Goal: Transaction & Acquisition: Purchase product/service

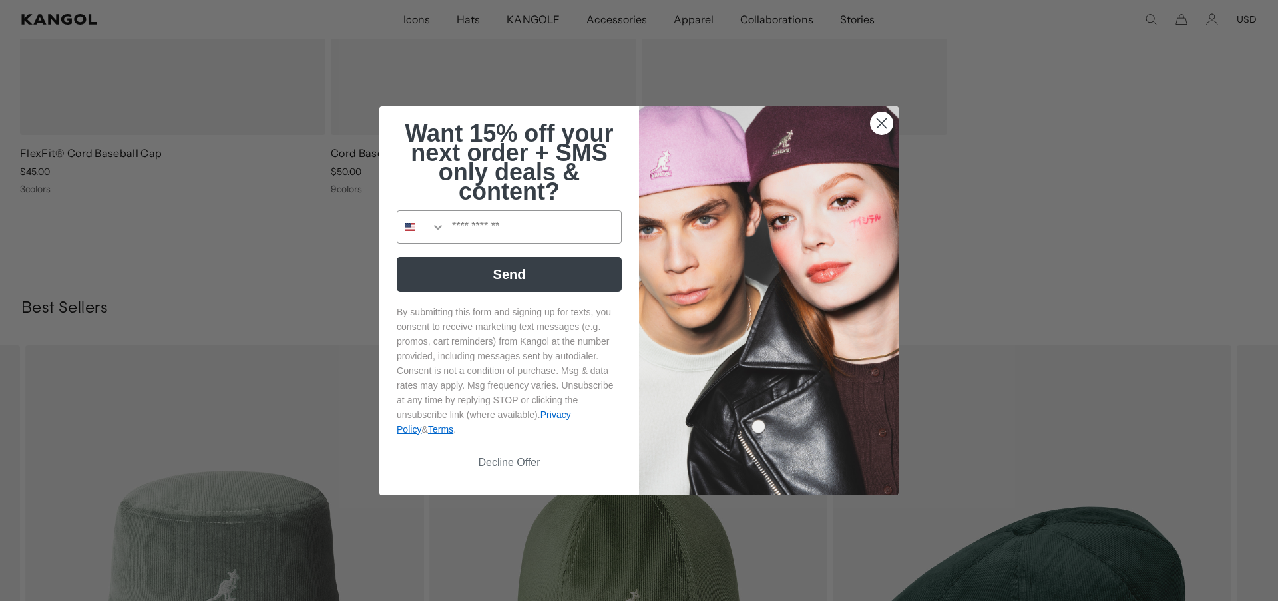
click at [880, 131] on circle "Close dialog" at bounding box center [881, 123] width 22 height 22
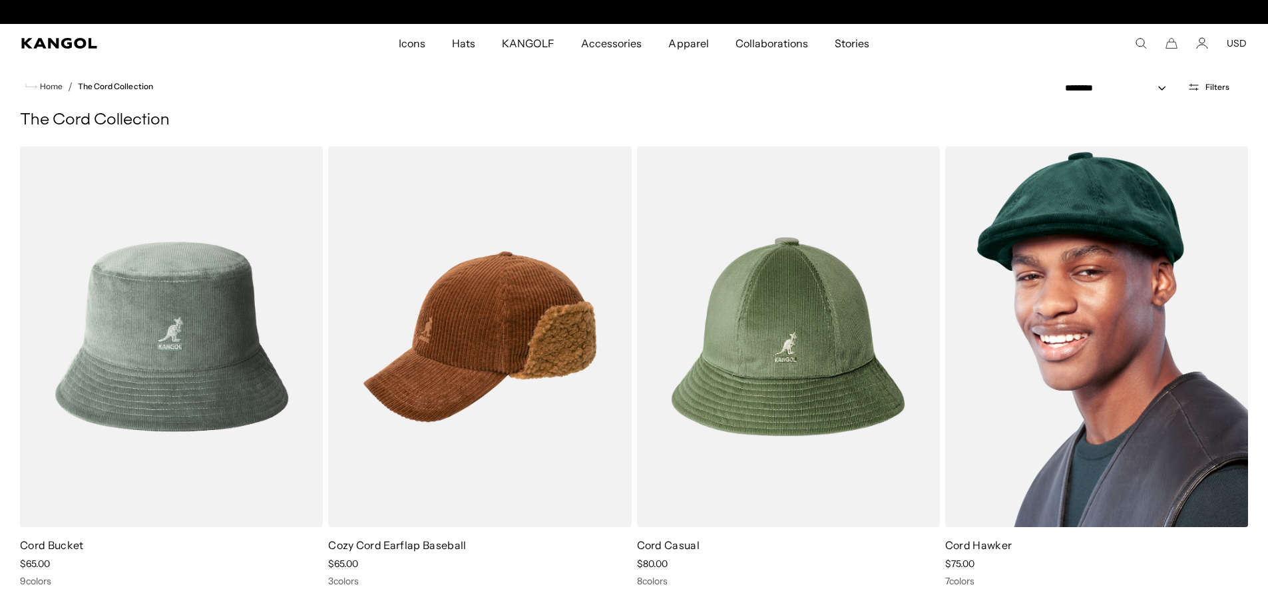
scroll to position [0, 274]
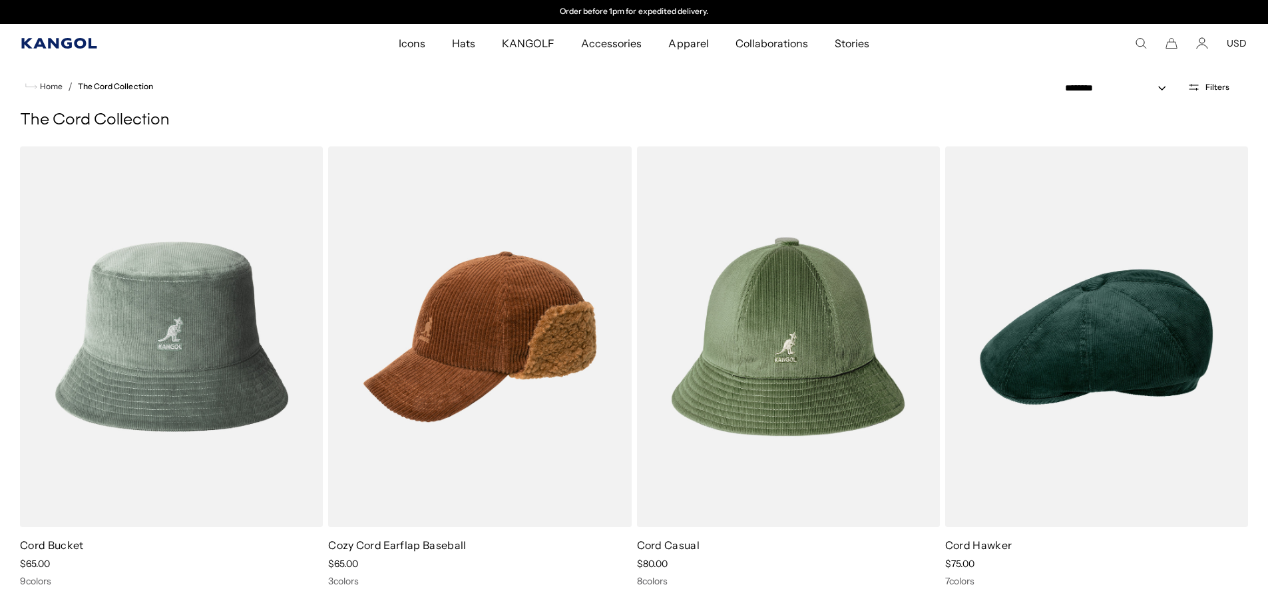
click at [60, 47] on icon "Kangol" at bounding box center [59, 43] width 77 height 11
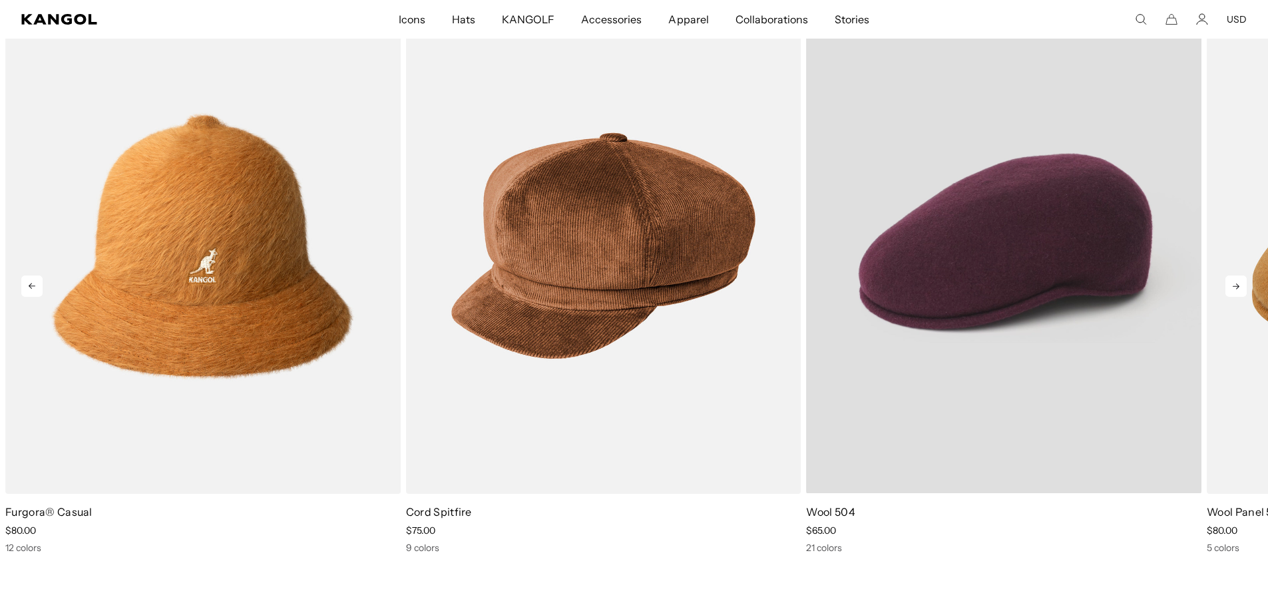
scroll to position [0, 274]
click at [839, 508] on p "Wool 504" at bounding box center [1003, 511] width 395 height 15
click at [1071, 347] on video "Wool 504" at bounding box center [1003, 245] width 395 height 495
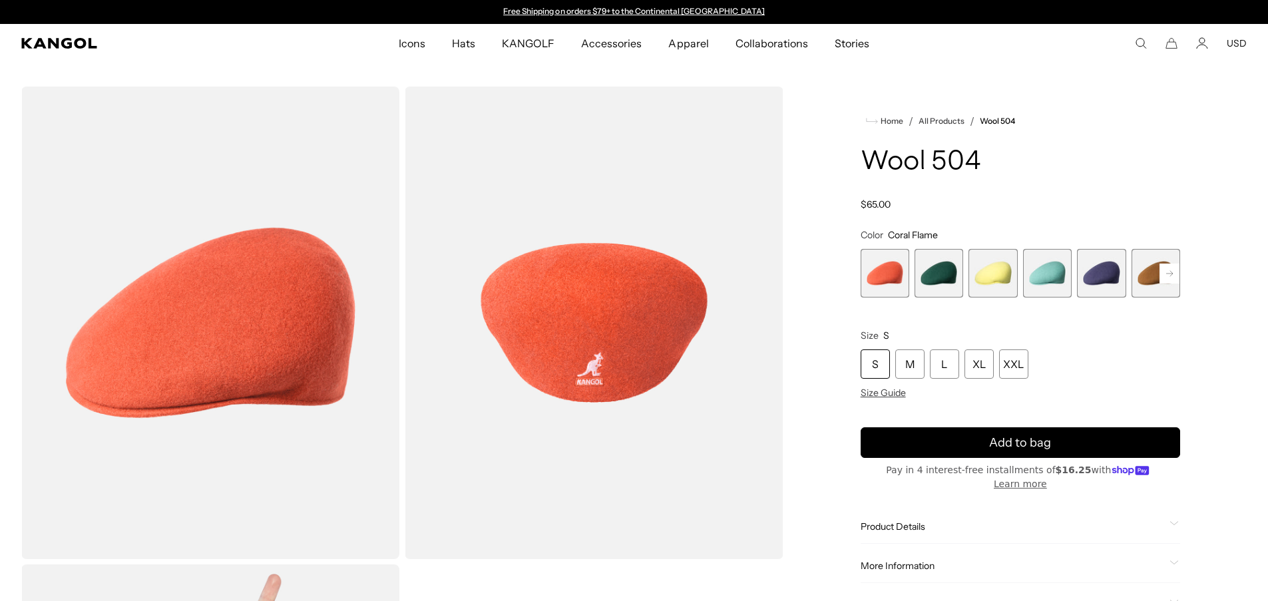
click at [1164, 271] on rect at bounding box center [1169, 273] width 20 height 20
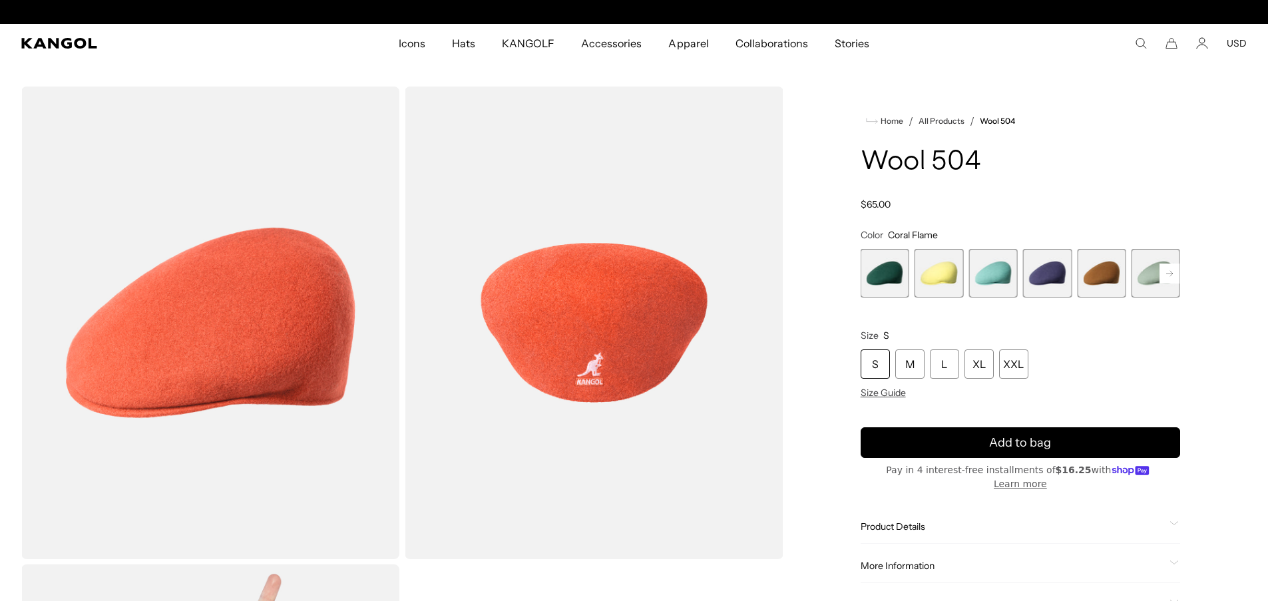
click at [1164, 271] on rect at bounding box center [1169, 273] width 20 height 20
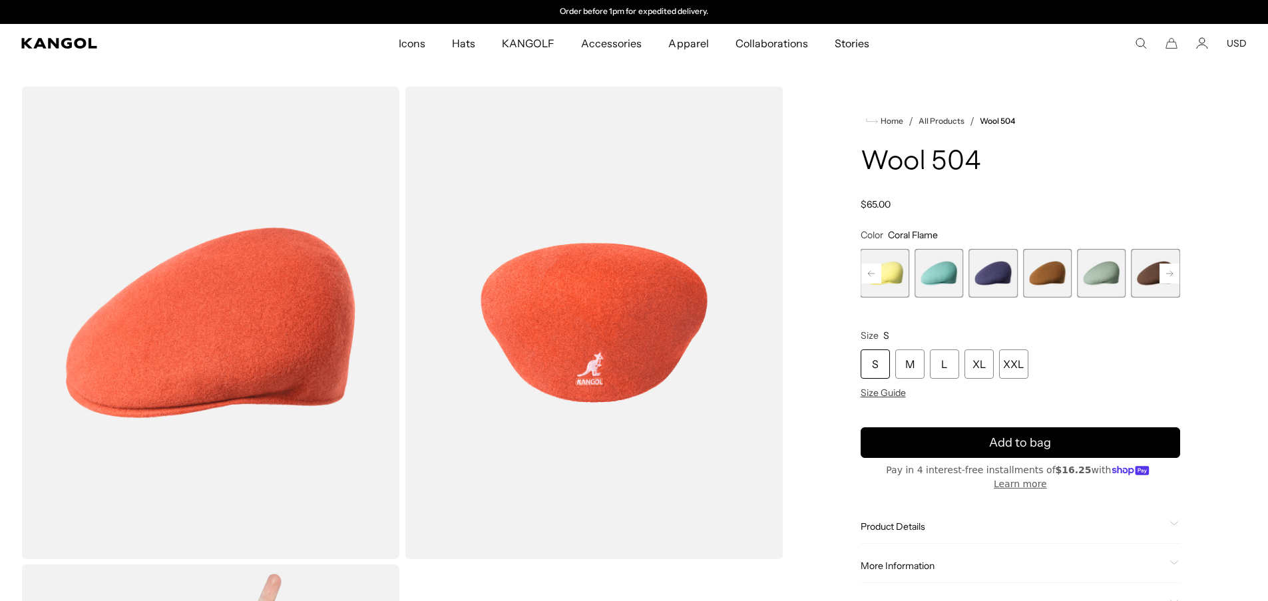
click at [1164, 271] on rect at bounding box center [1169, 273] width 20 height 20
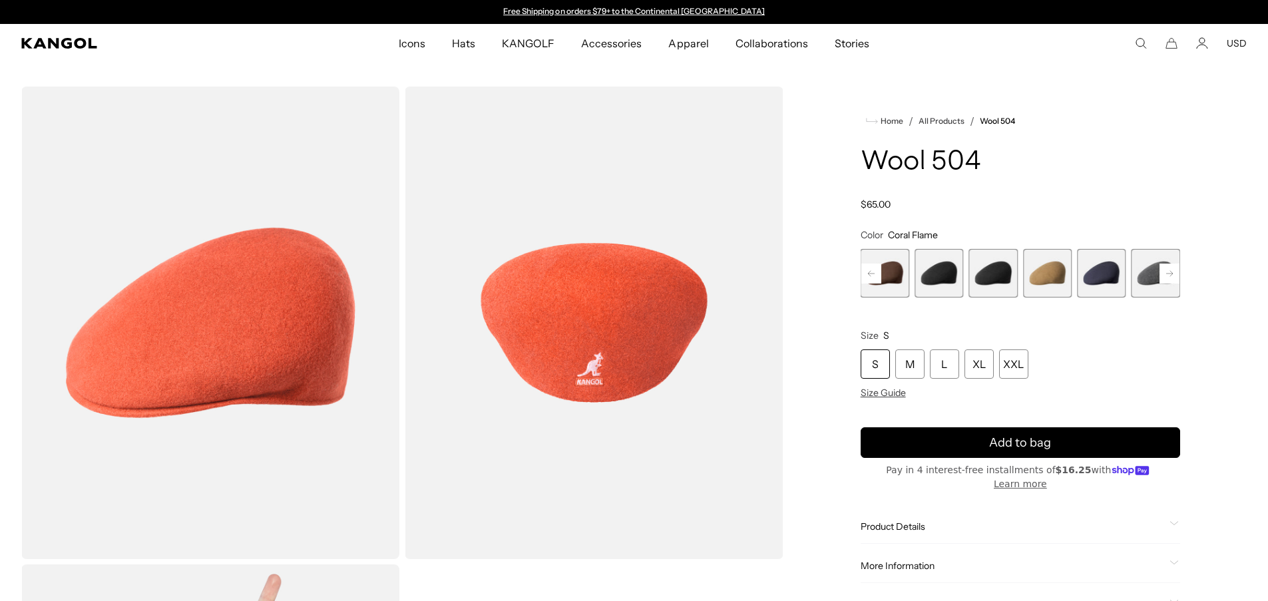
click at [1164, 271] on rect at bounding box center [1169, 273] width 20 height 20
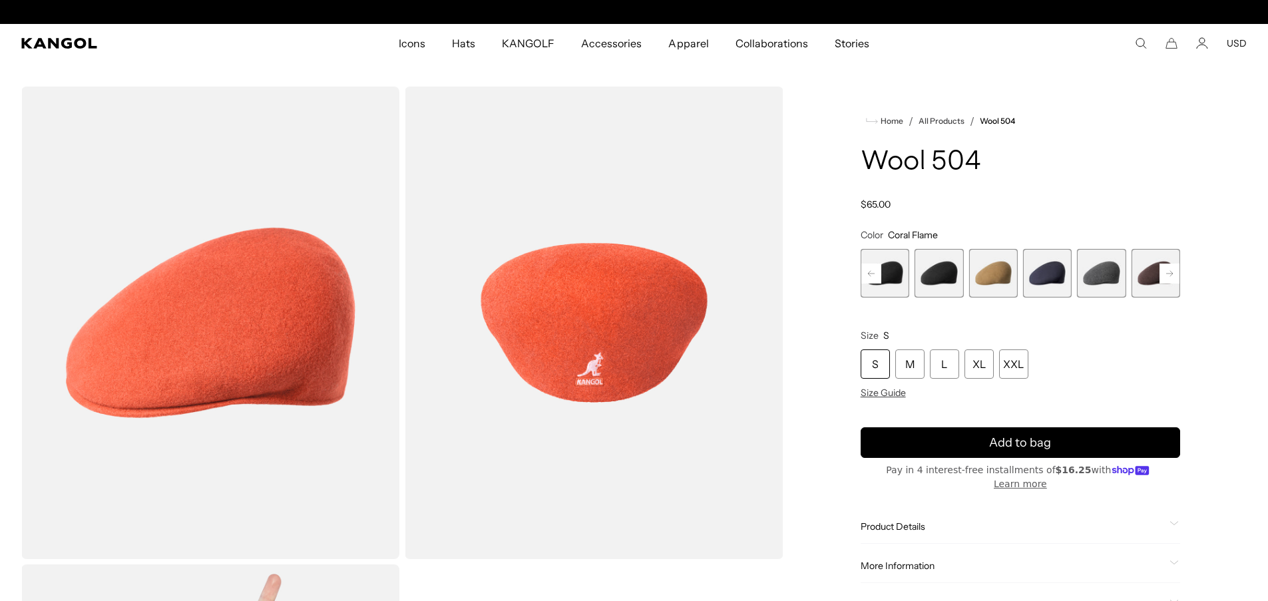
click at [1164, 271] on rect at bounding box center [1169, 273] width 20 height 20
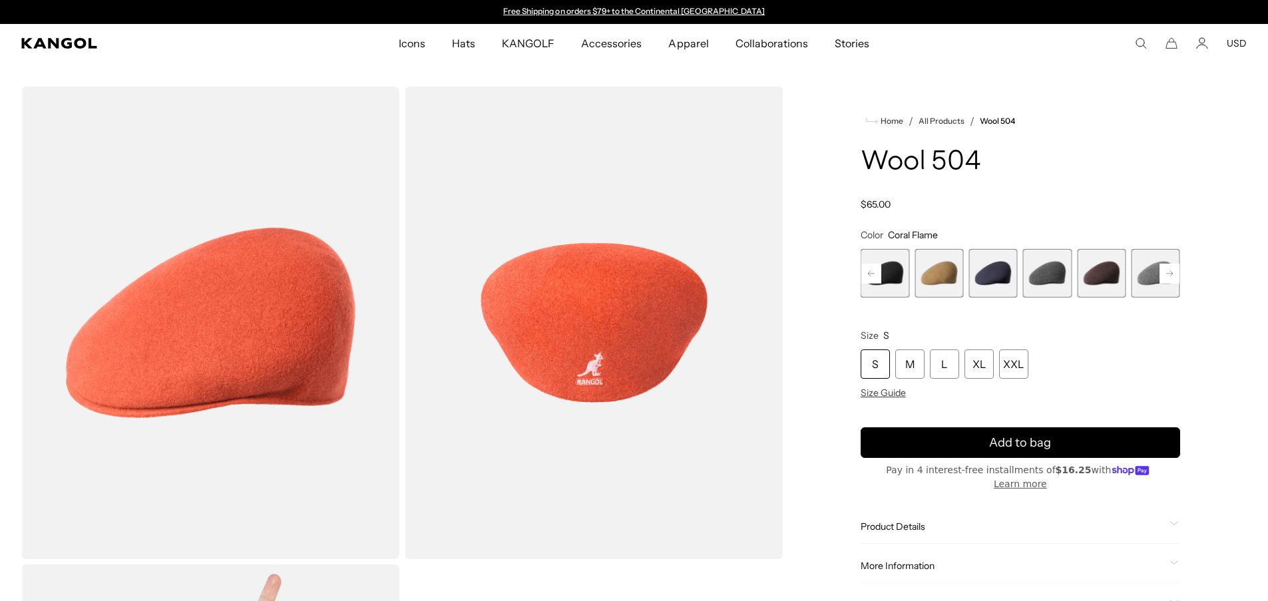
click at [1173, 276] on rect at bounding box center [1169, 273] width 20 height 20
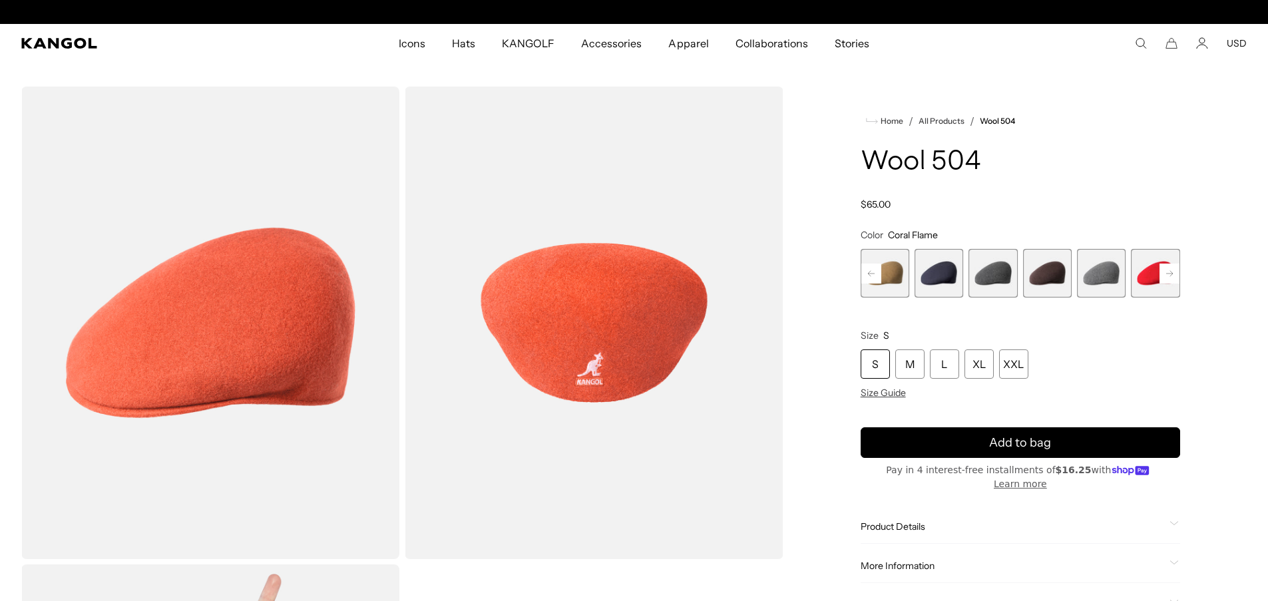
click at [1173, 276] on rect at bounding box center [1169, 273] width 20 height 20
click at [1059, 277] on span "16 of 21" at bounding box center [1047, 273] width 49 height 49
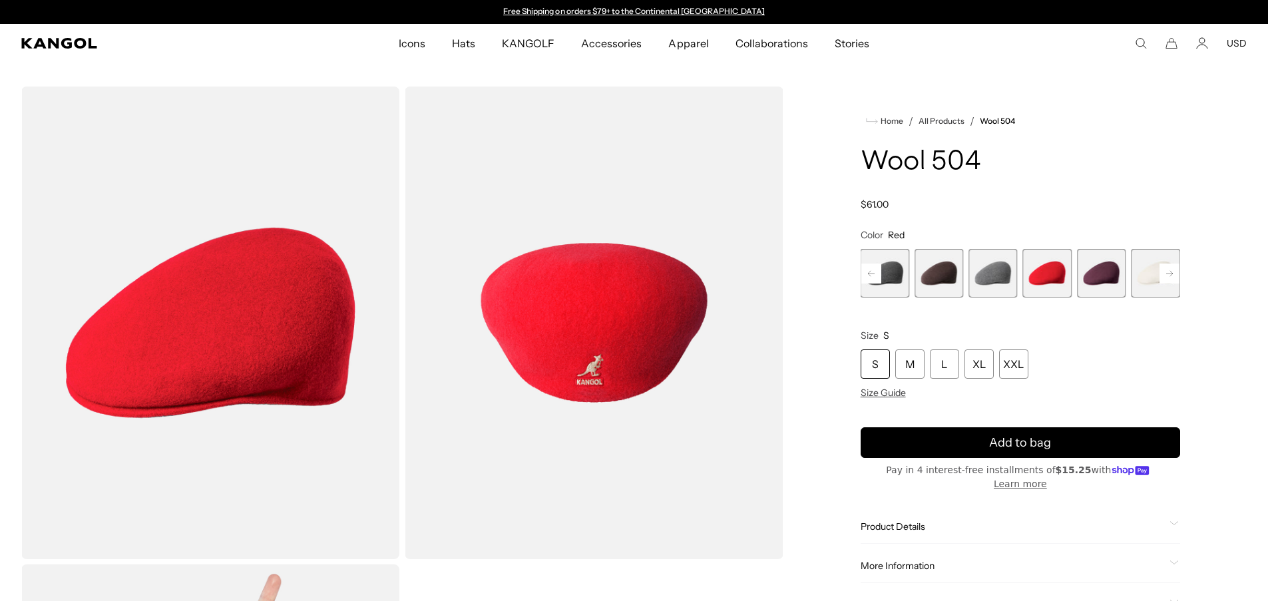
click at [1112, 273] on span "17 of 21" at bounding box center [1101, 273] width 49 height 49
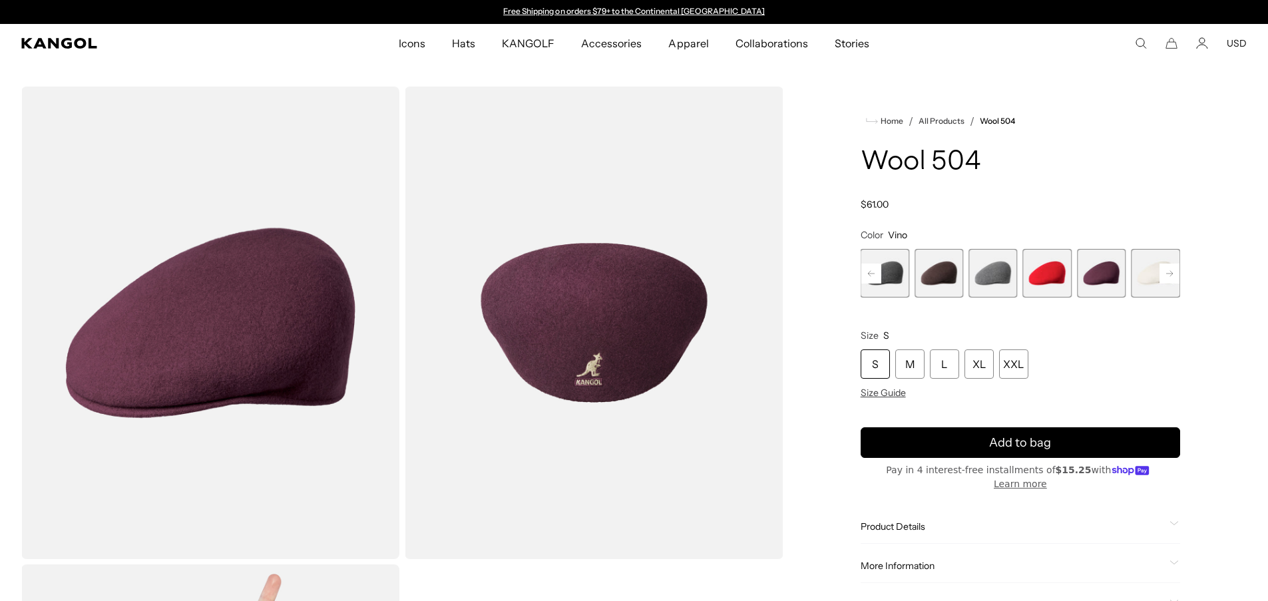
click at [1147, 281] on span "18 of 21" at bounding box center [1155, 273] width 49 height 49
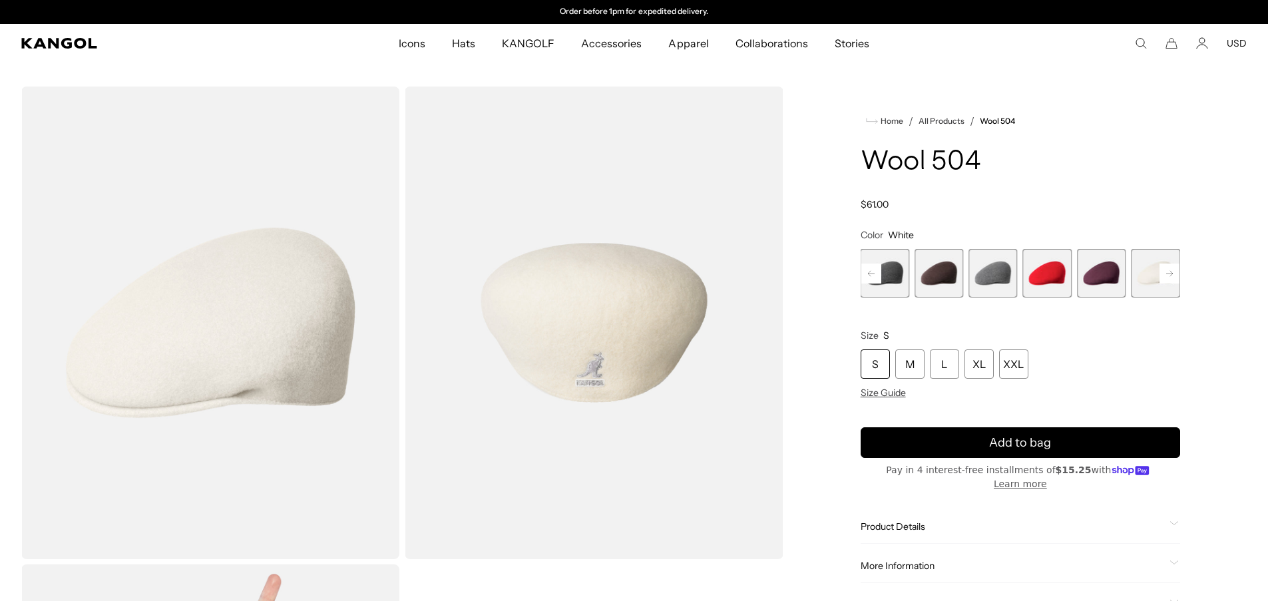
click at [1169, 278] on rect at bounding box center [1169, 273] width 20 height 20
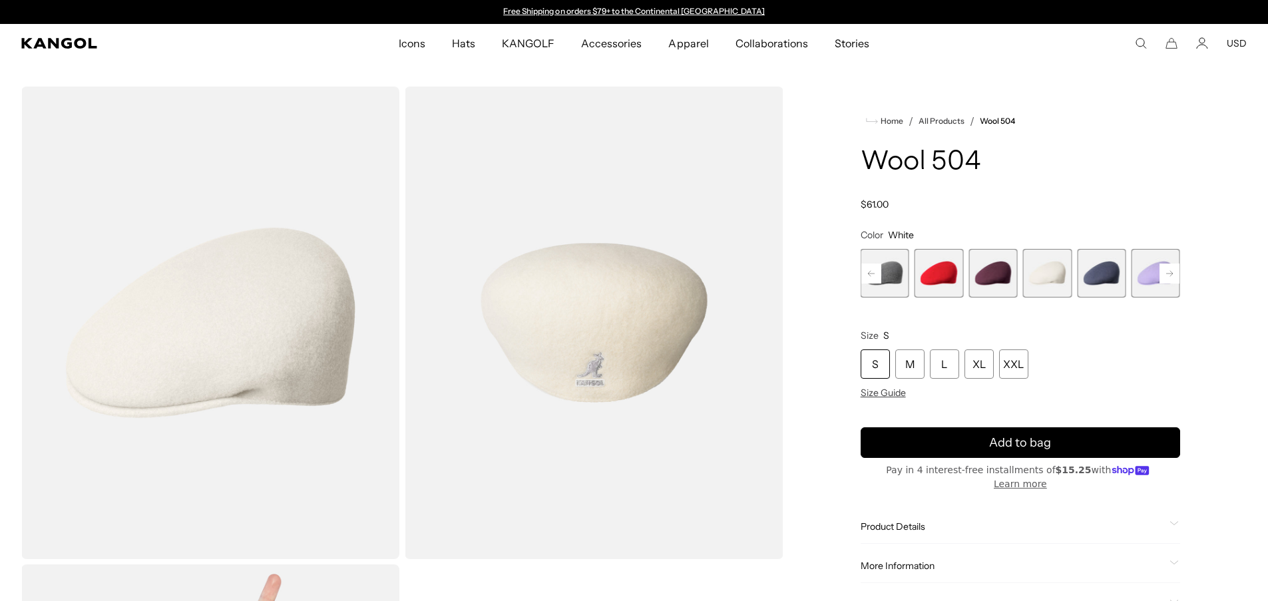
click at [1112, 275] on span "19 of 21" at bounding box center [1101, 273] width 49 height 49
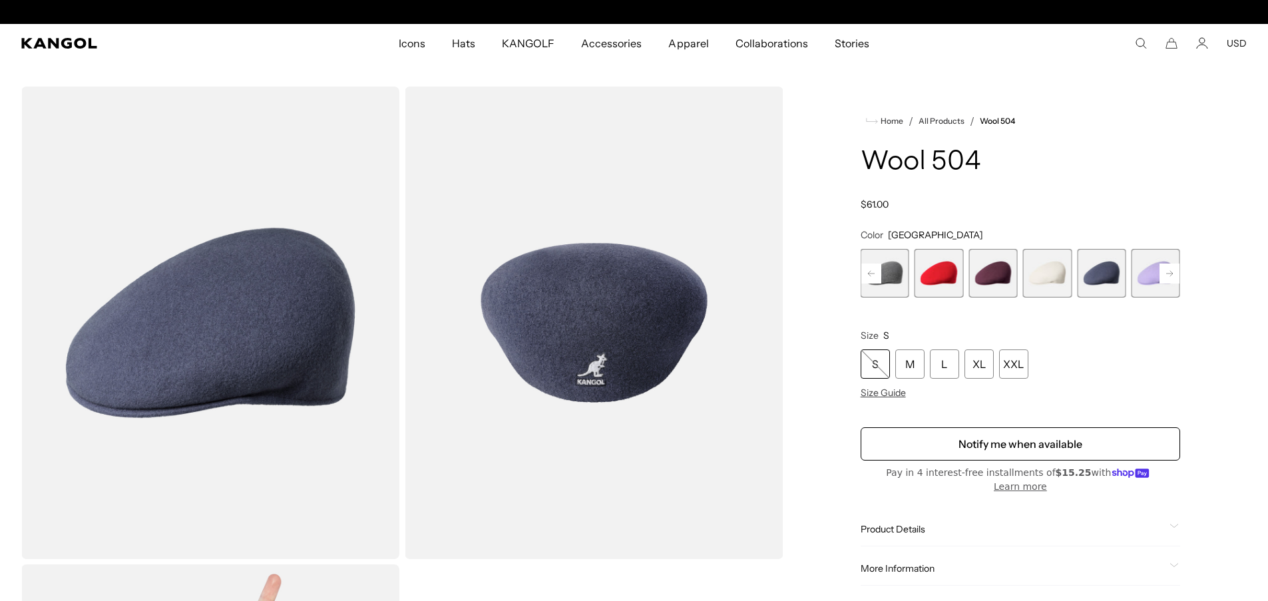
scroll to position [0, 274]
click at [1145, 281] on span "20 of 21" at bounding box center [1155, 273] width 49 height 49
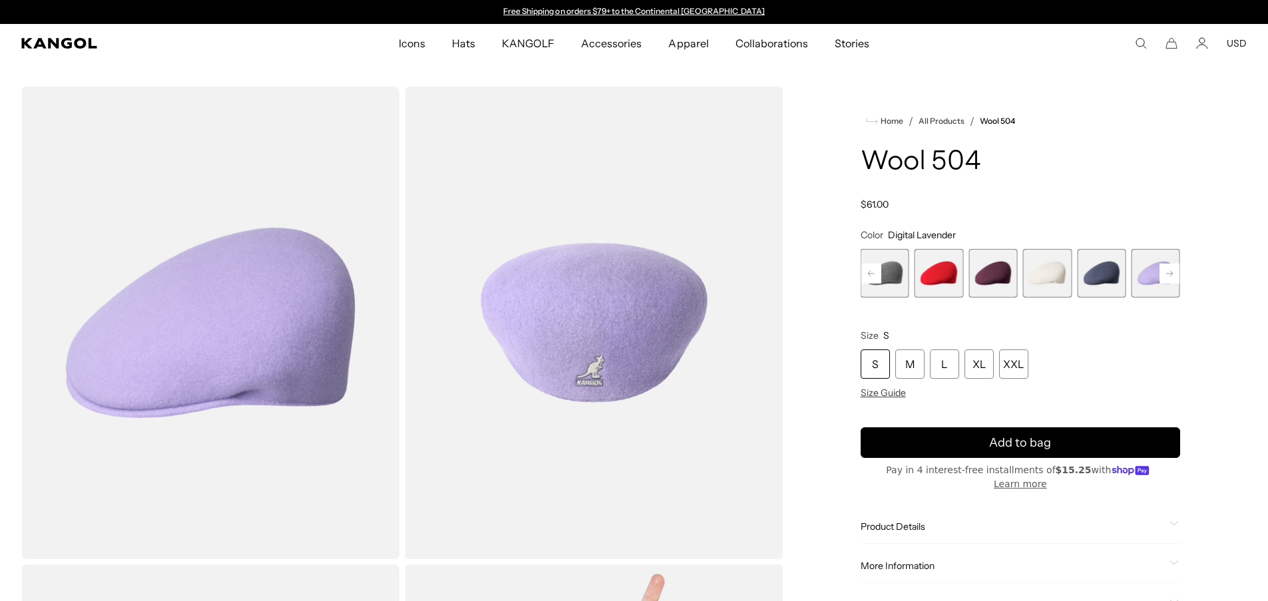
click at [1170, 277] on rect at bounding box center [1169, 273] width 20 height 20
click at [1170, 277] on span "21 of 21" at bounding box center [1155, 273] width 49 height 49
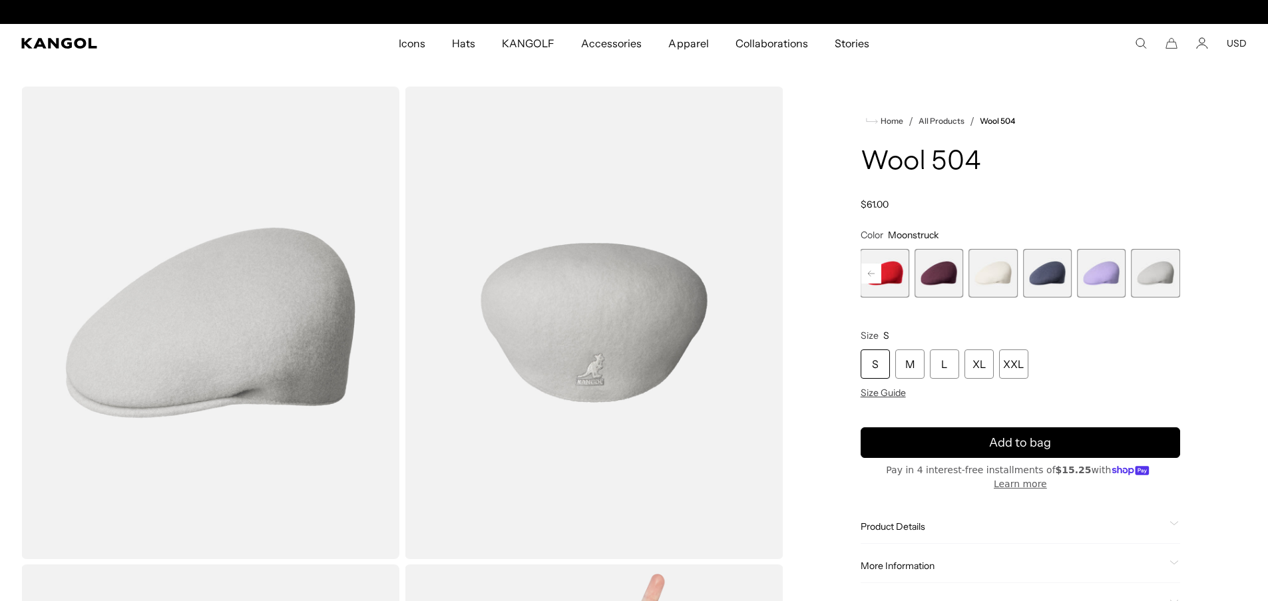
scroll to position [0, 274]
click at [1170, 277] on span "21 of 21" at bounding box center [1155, 273] width 49 height 49
click at [938, 279] on span "17 of 21" at bounding box center [938, 273] width 49 height 49
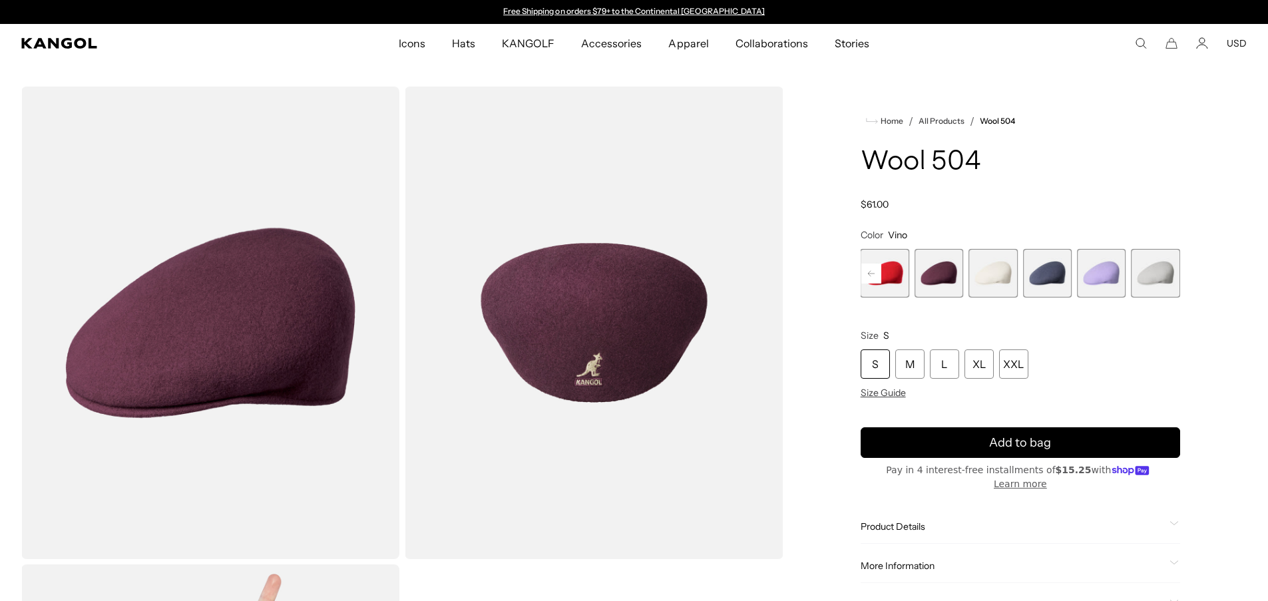
click at [870, 275] on rect at bounding box center [871, 273] width 20 height 20
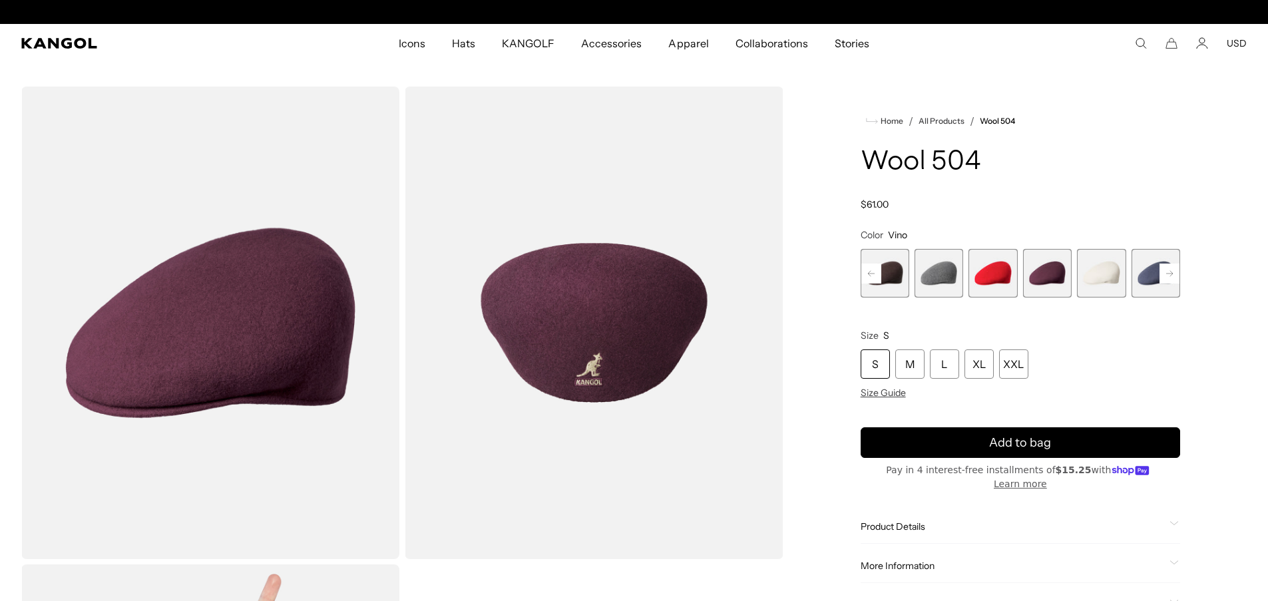
click at [990, 279] on span "16 of 21" at bounding box center [992, 273] width 49 height 49
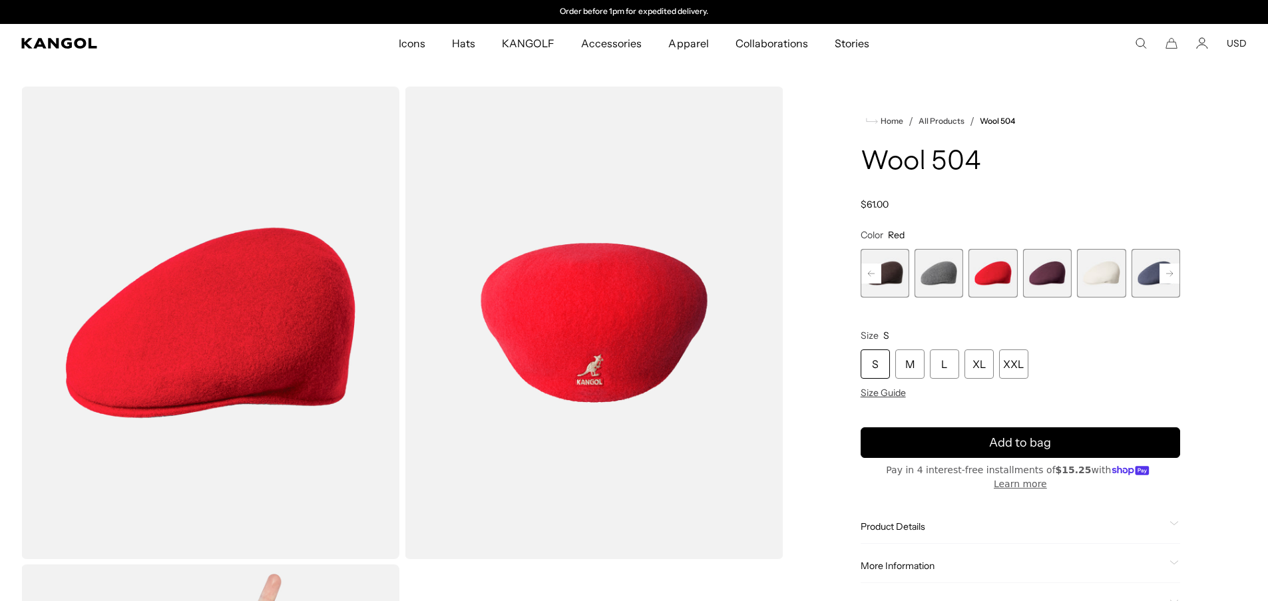
click at [925, 265] on span "15 of 21" at bounding box center [938, 273] width 49 height 49
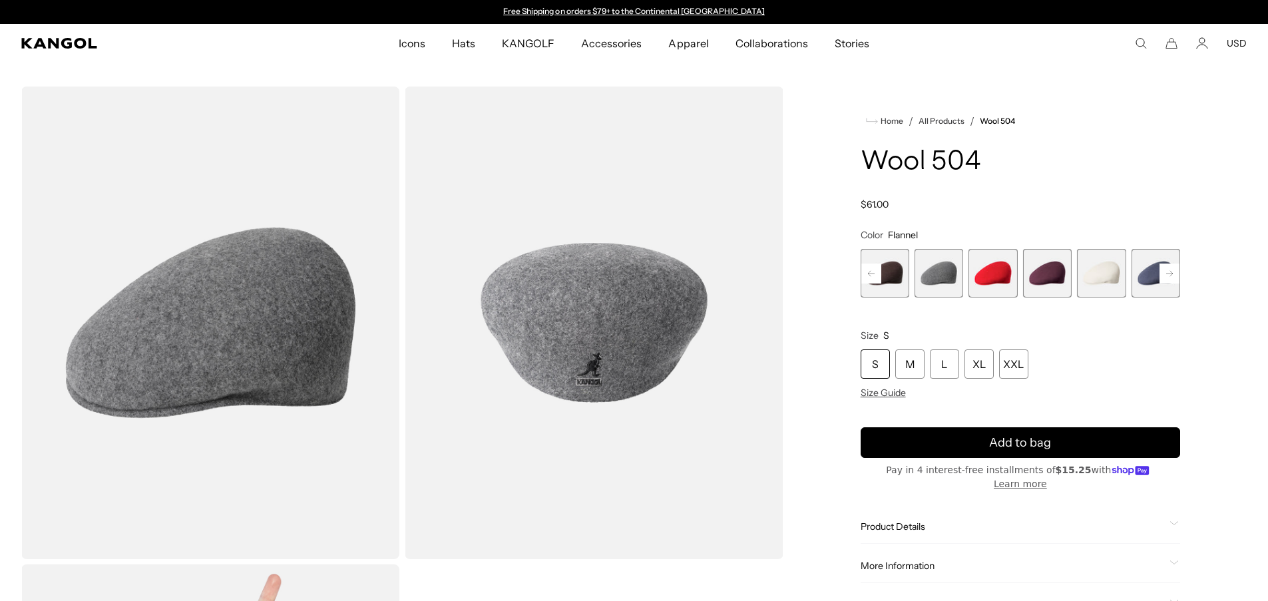
click at [871, 276] on rect at bounding box center [871, 273] width 20 height 20
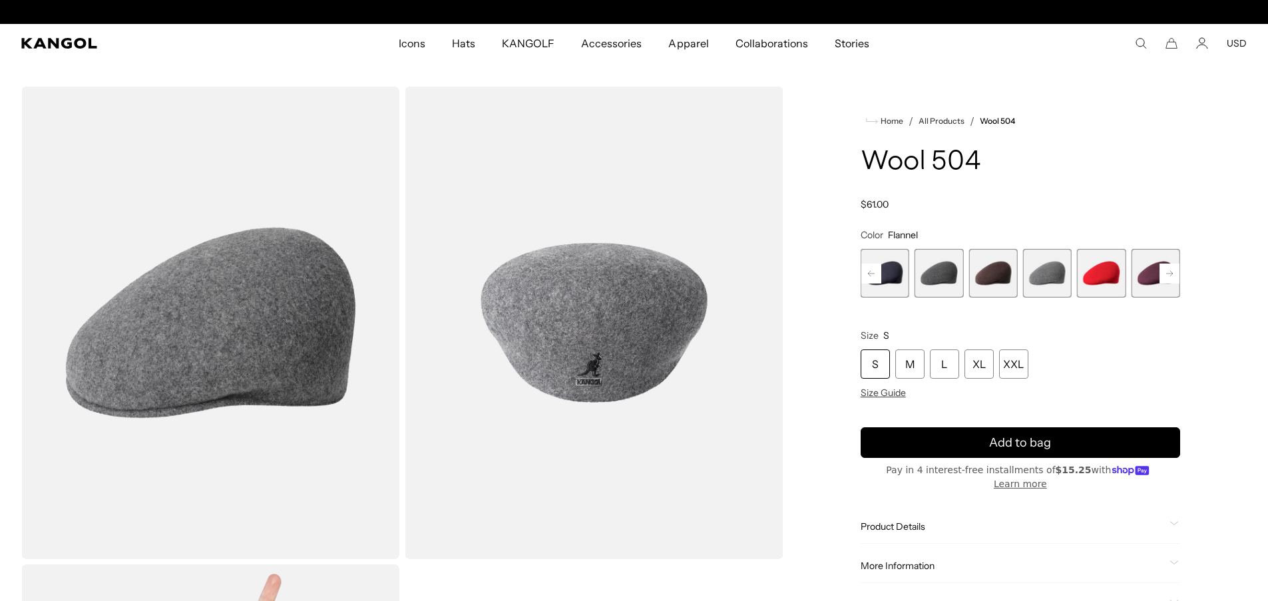
scroll to position [0, 274]
click at [1005, 285] on span "14 of 21" at bounding box center [992, 273] width 49 height 49
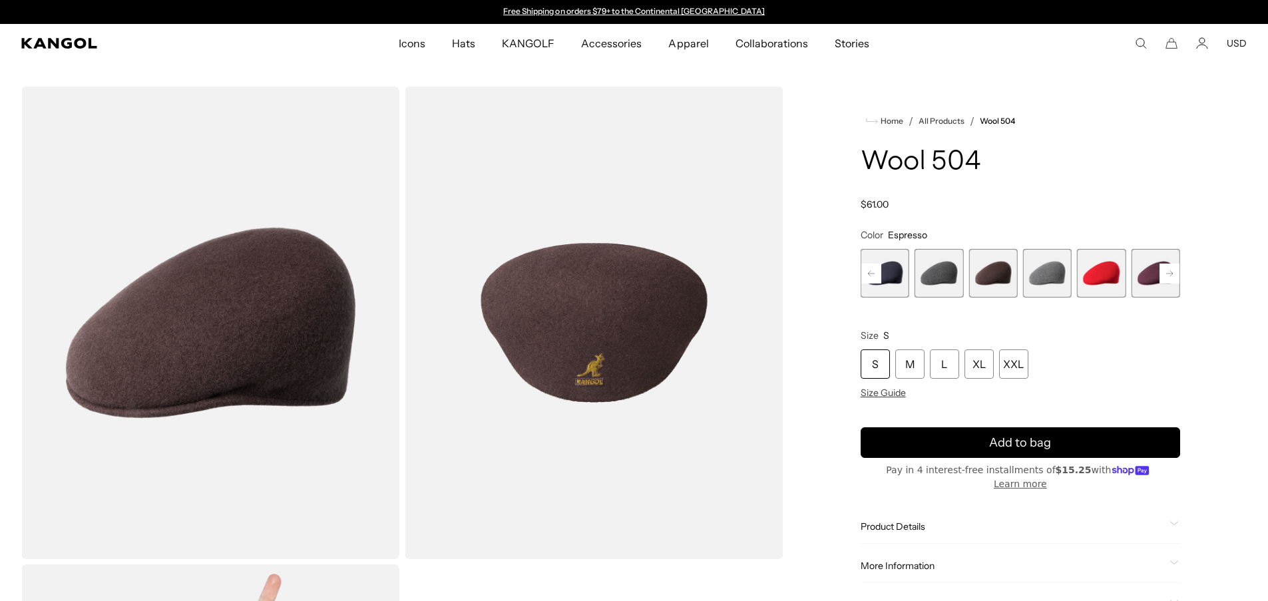
click at [942, 279] on span "13 of 21" at bounding box center [938, 273] width 49 height 49
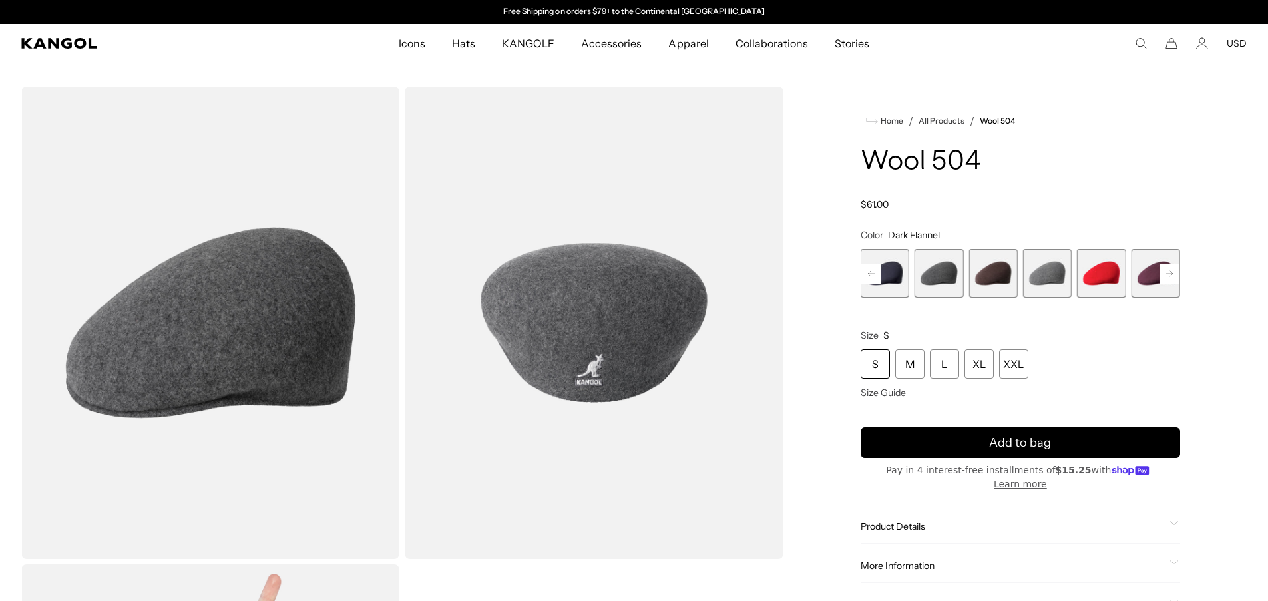
click at [902, 281] on span "12 of 21" at bounding box center [884, 273] width 49 height 49
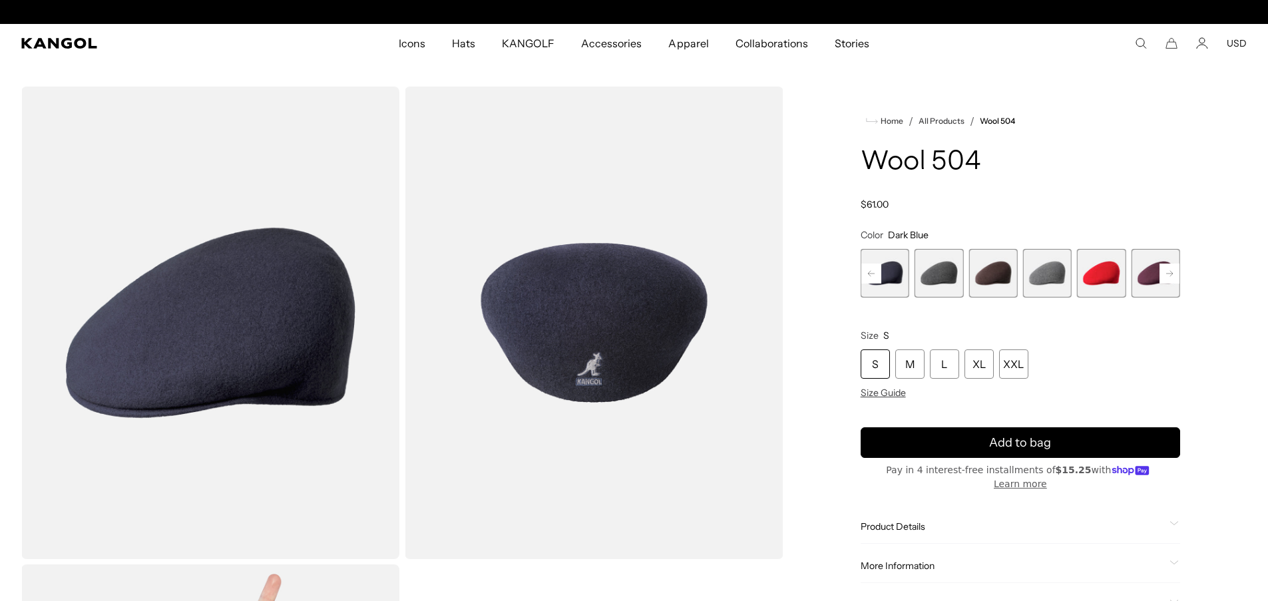
scroll to position [0, 274]
click at [866, 270] on rect at bounding box center [871, 273] width 20 height 20
click at [893, 263] on span "11 of 21" at bounding box center [884, 273] width 49 height 49
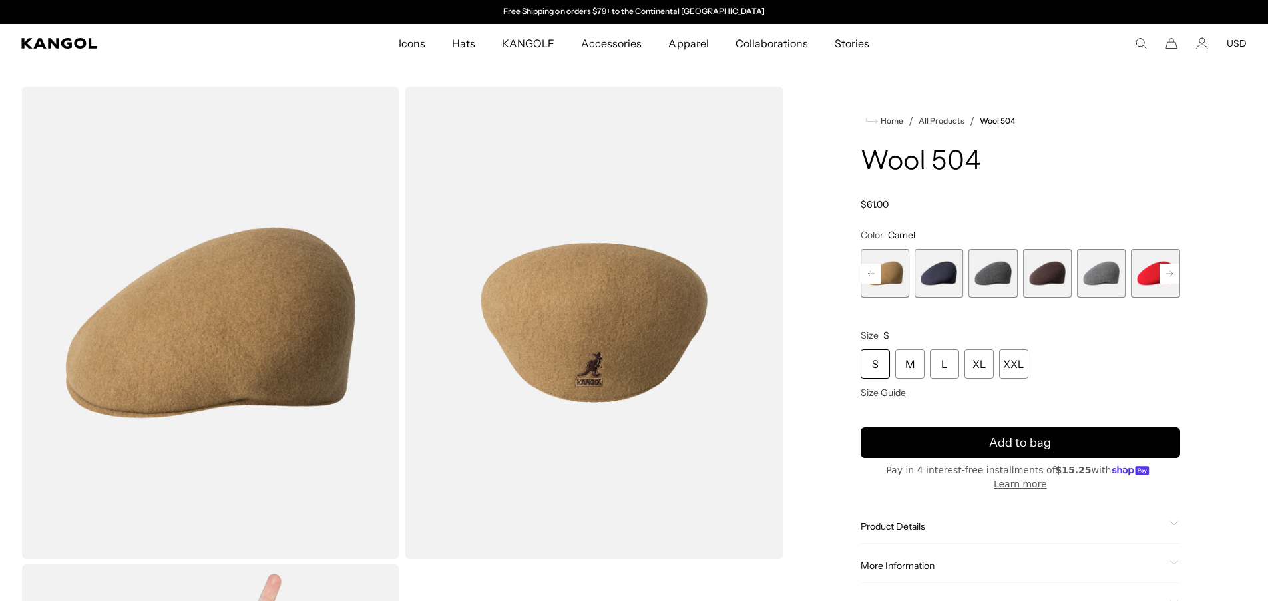
click at [870, 263] on icon at bounding box center [871, 273] width 20 height 21
click at [890, 261] on span "10 of 21" at bounding box center [884, 273] width 49 height 49
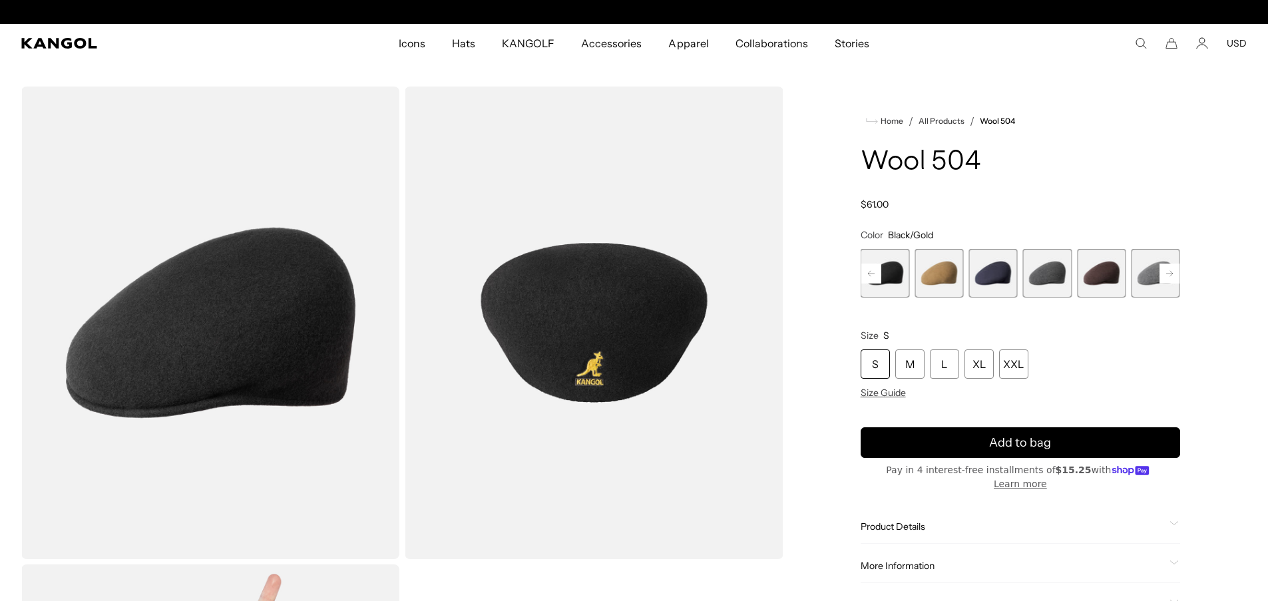
scroll to position [0, 274]
click at [872, 273] on icon at bounding box center [871, 272] width 7 height 5
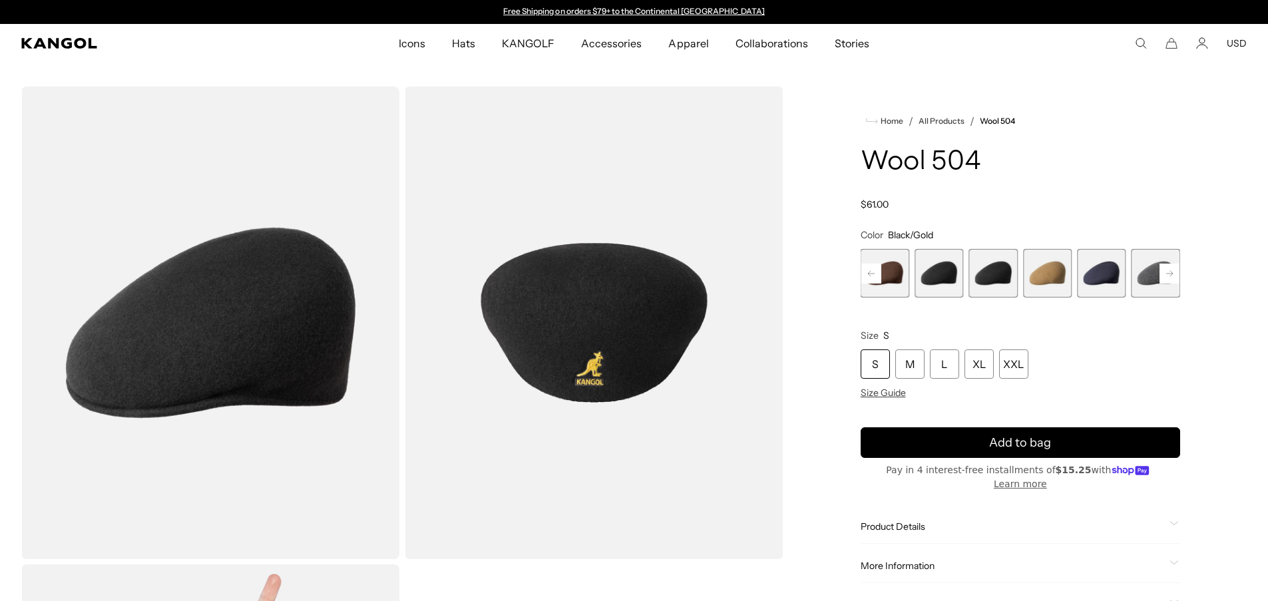
click at [926, 272] on span "9 of 21" at bounding box center [938, 273] width 49 height 49
click at [902, 277] on span "8 of 21" at bounding box center [884, 273] width 49 height 49
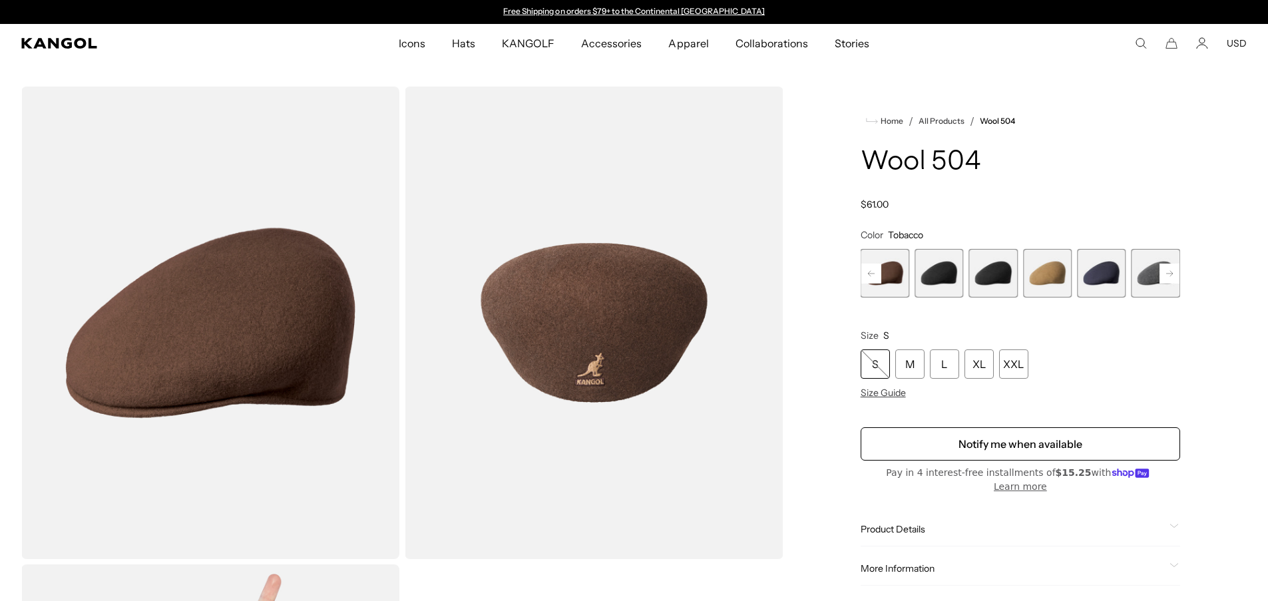
click at [875, 267] on rect at bounding box center [871, 273] width 20 height 20
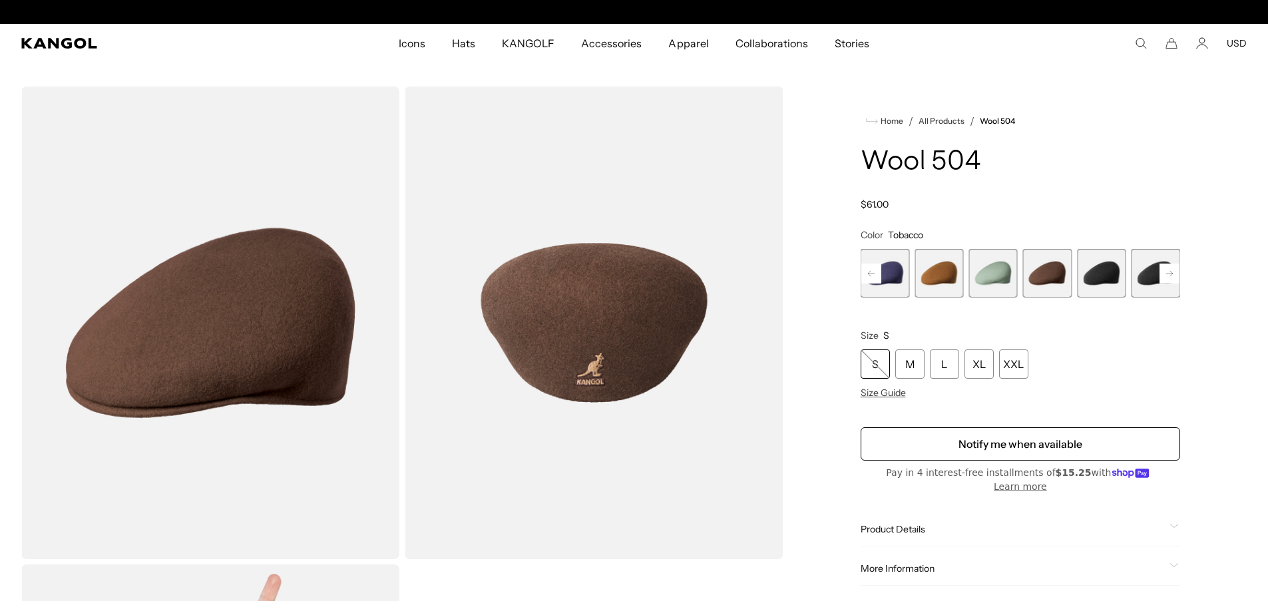
scroll to position [0, 274]
click at [930, 266] on span "6 of 21" at bounding box center [938, 273] width 49 height 49
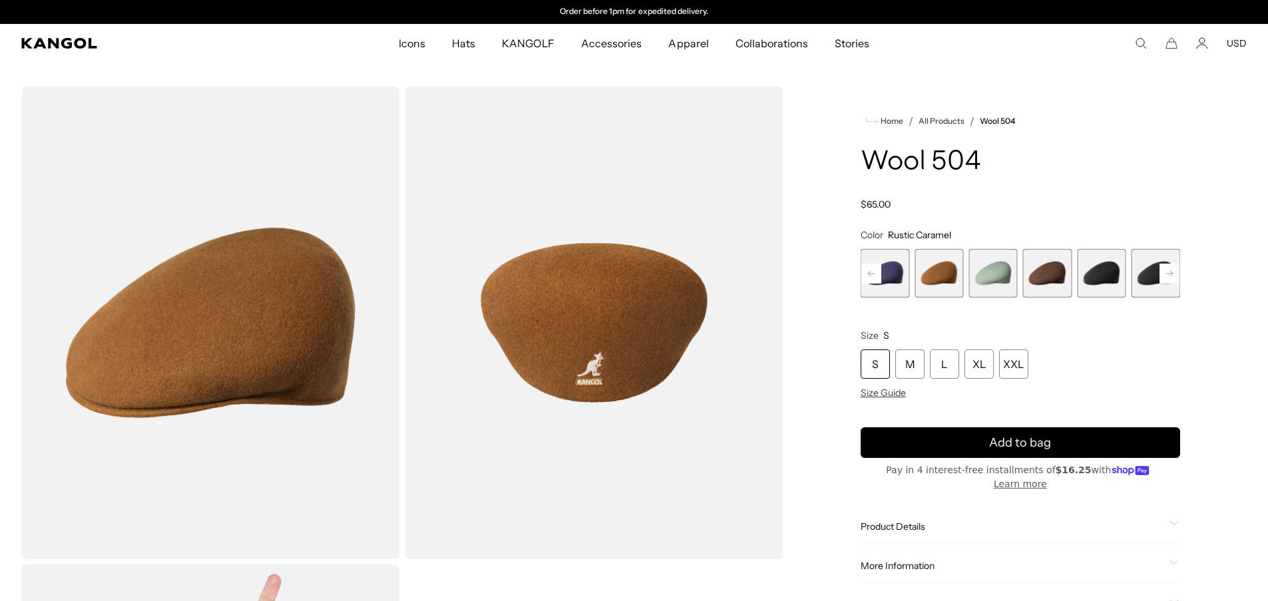
click at [869, 277] on rect at bounding box center [871, 273] width 20 height 20
click at [934, 269] on span "5 of 21" at bounding box center [938, 273] width 49 height 49
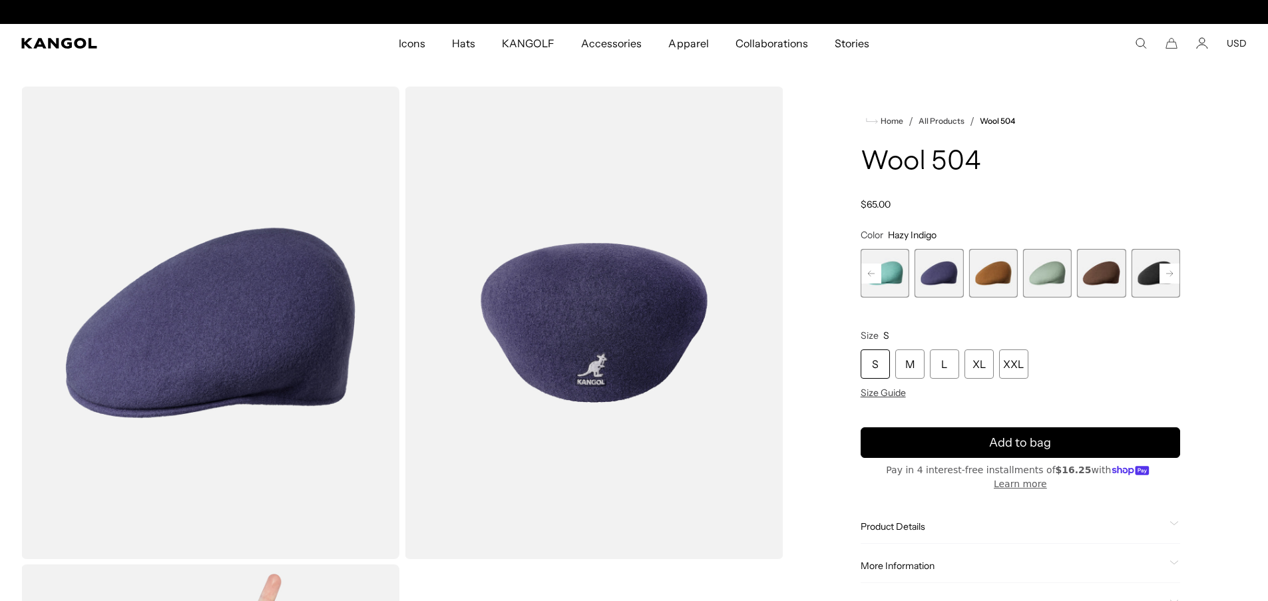
scroll to position [0, 274]
click at [860, 278] on button "Previous" at bounding box center [870, 273] width 21 height 21
click at [867, 277] on rect at bounding box center [871, 273] width 20 height 20
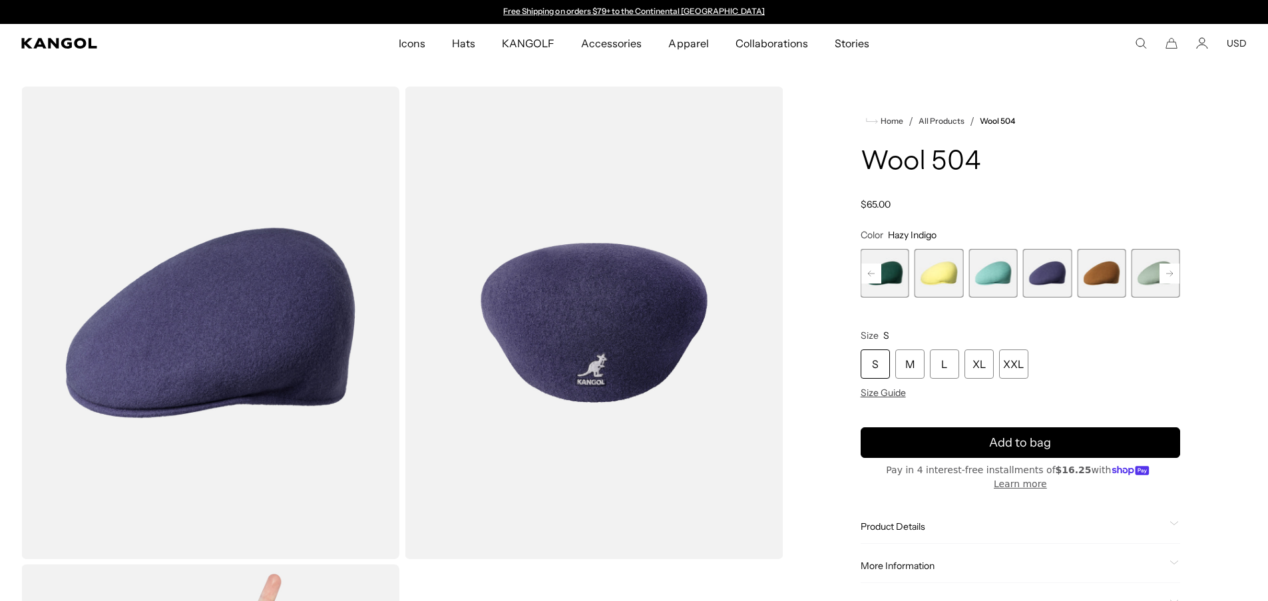
click at [867, 277] on rect at bounding box center [871, 273] width 20 height 20
click at [945, 272] on span "2 of 21" at bounding box center [938, 273] width 49 height 49
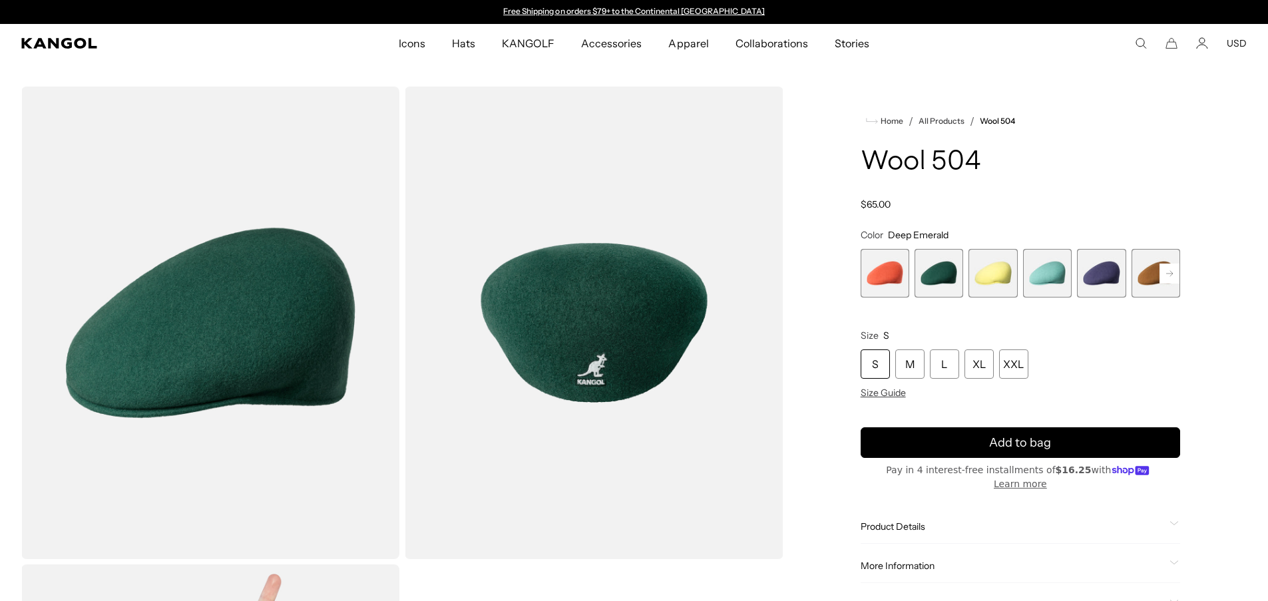
click at [885, 281] on span "1 of 21" at bounding box center [884, 273] width 49 height 49
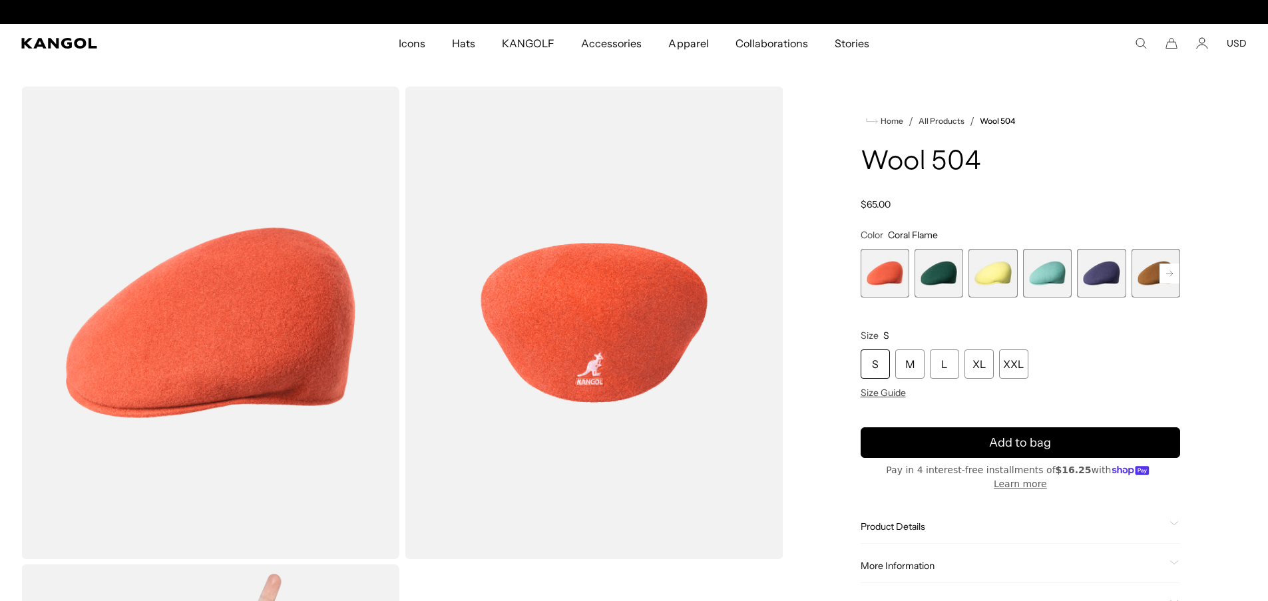
scroll to position [0, 274]
click at [1166, 271] on rect at bounding box center [1169, 273] width 20 height 20
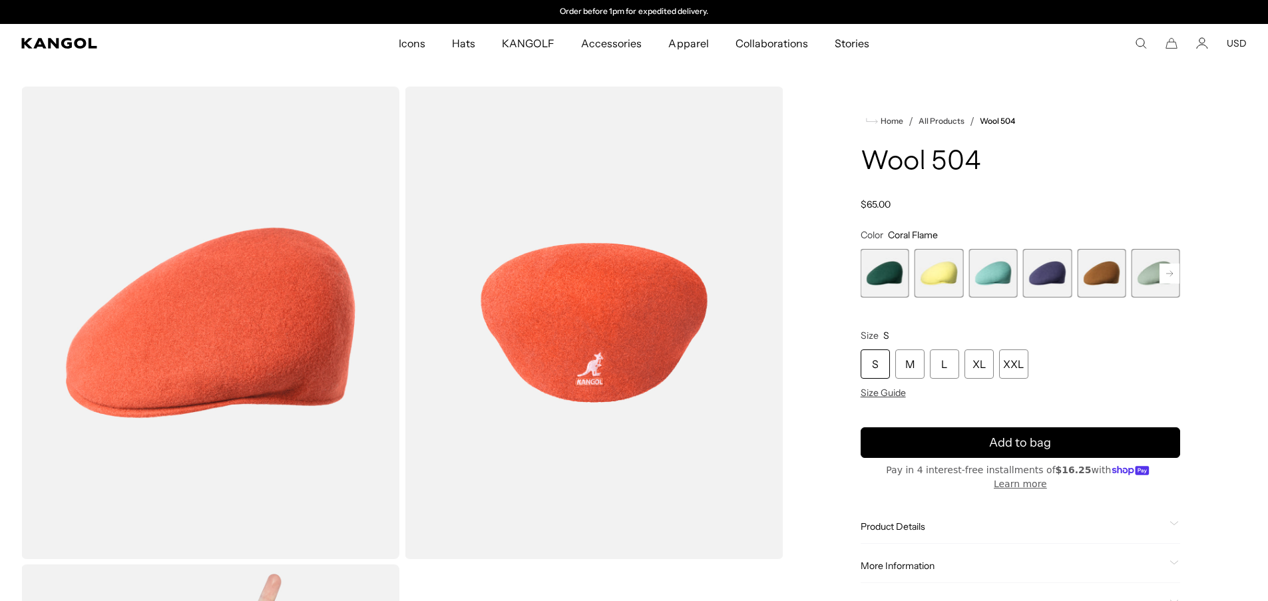
click at [1166, 271] on rect at bounding box center [1169, 273] width 20 height 20
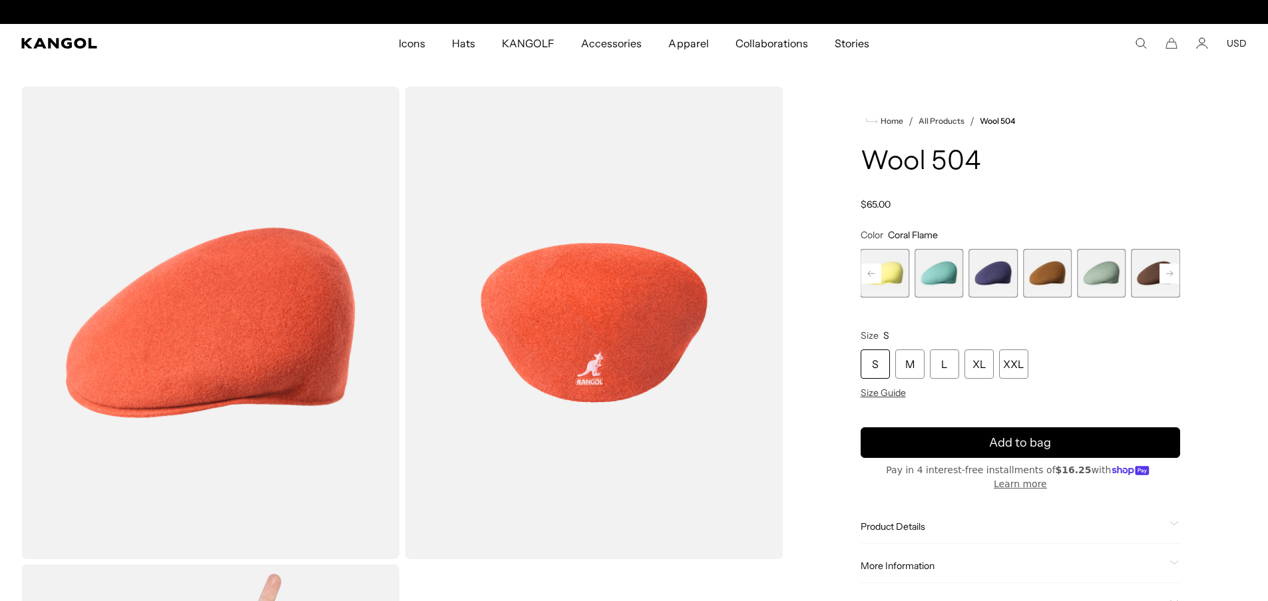
click at [1166, 271] on rect at bounding box center [1169, 273] width 20 height 20
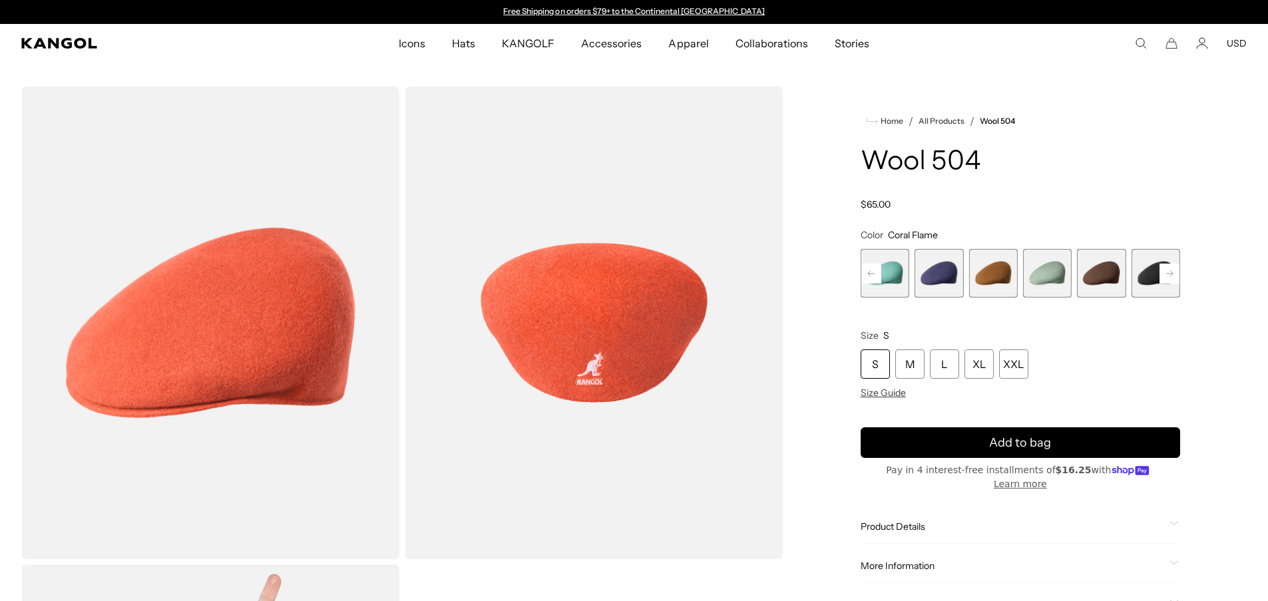
click at [1166, 271] on rect at bounding box center [1169, 273] width 20 height 20
click at [1111, 274] on span "10 of 21" at bounding box center [1101, 273] width 49 height 49
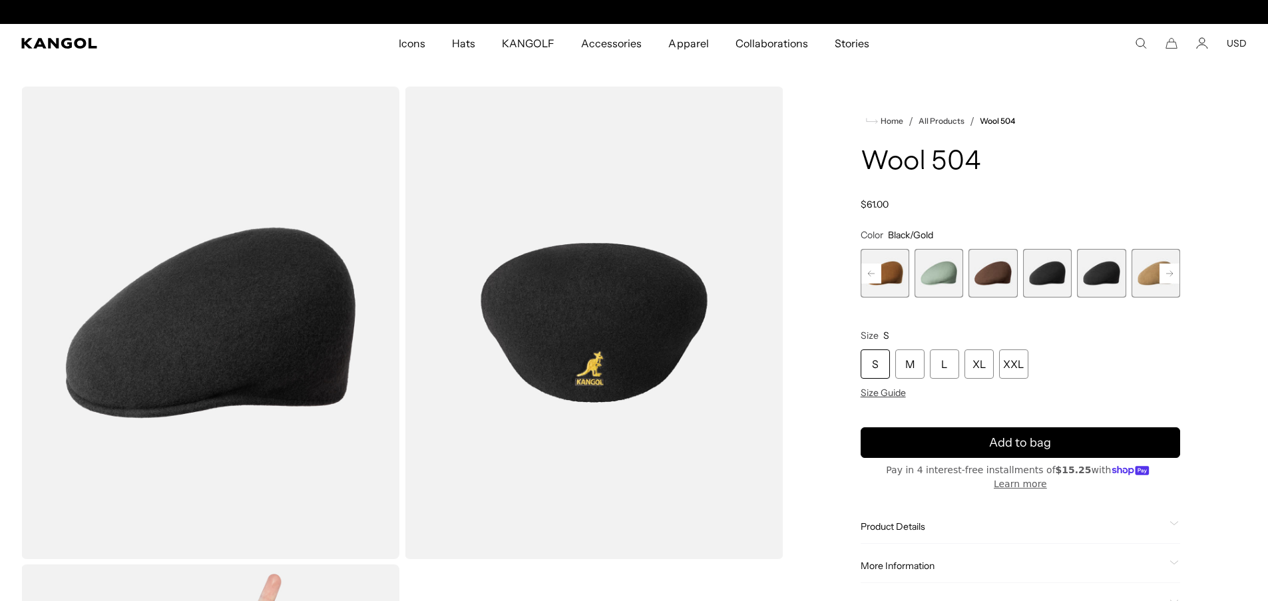
scroll to position [0, 274]
click at [1036, 279] on span "9 of 21" at bounding box center [1047, 273] width 49 height 49
click at [1172, 277] on rect at bounding box center [1169, 273] width 20 height 20
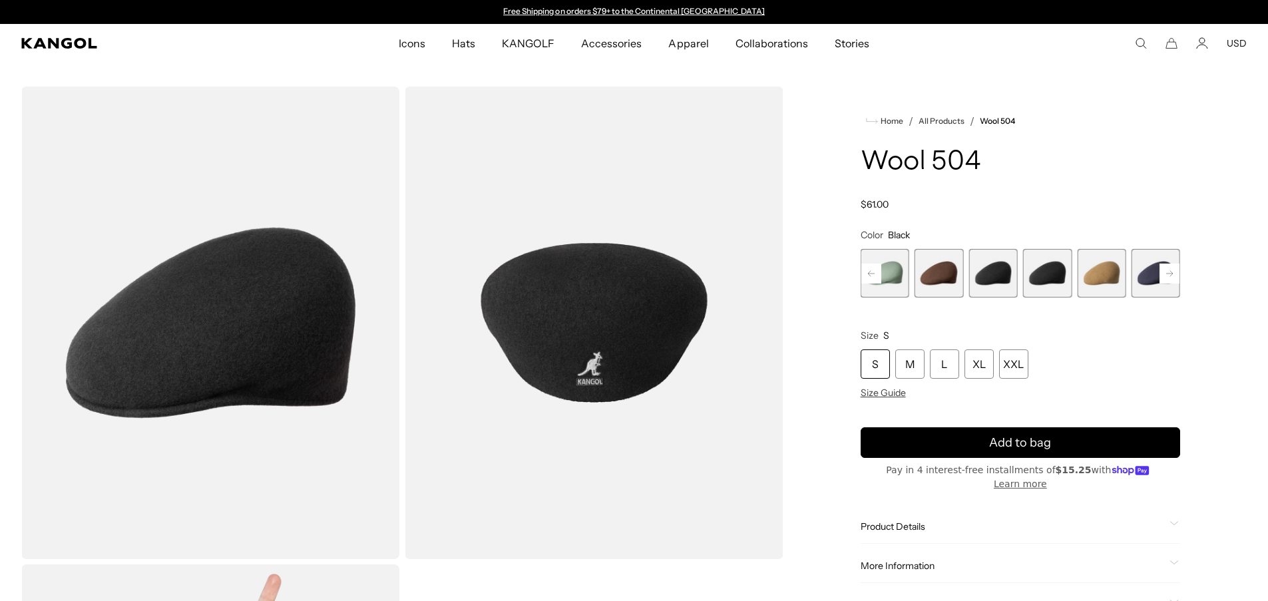
click at [1172, 277] on rect at bounding box center [1169, 273] width 20 height 20
click at [1097, 273] on span "12 of 21" at bounding box center [1101, 273] width 49 height 49
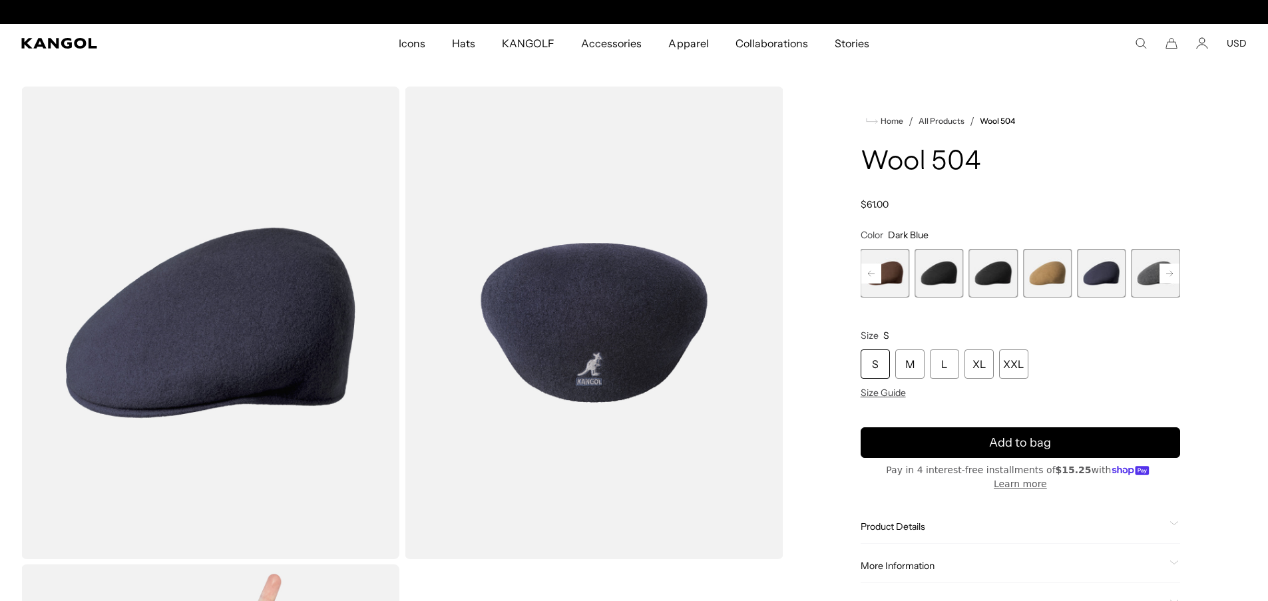
scroll to position [0, 274]
click at [1152, 272] on span "13 of 21" at bounding box center [1155, 273] width 49 height 49
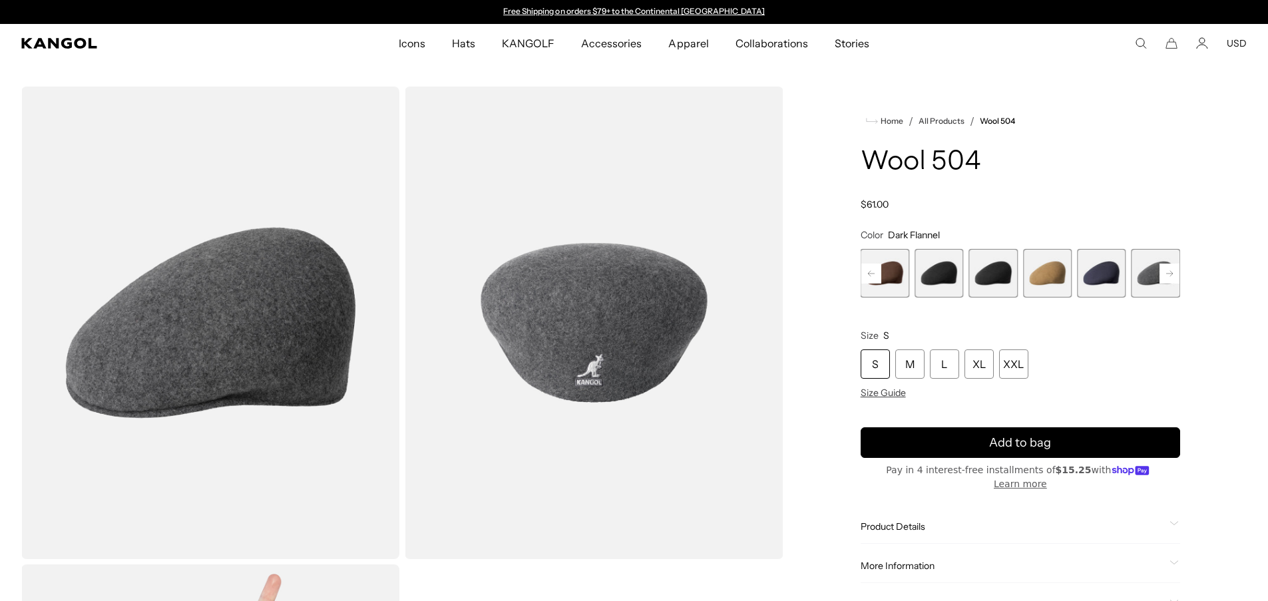
click at [1172, 279] on rect at bounding box center [1169, 273] width 20 height 20
click at [1051, 279] on span "14 of 21" at bounding box center [1047, 273] width 49 height 49
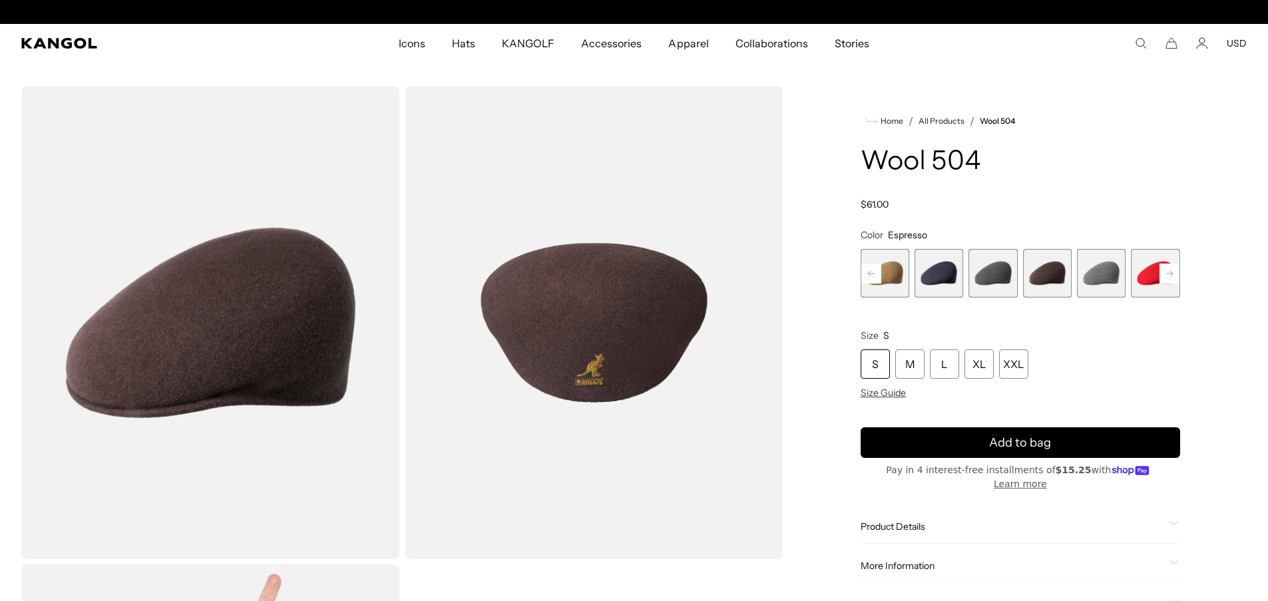
scroll to position [0, 274]
click at [1105, 293] on span "15 of 21" at bounding box center [1101, 273] width 49 height 49
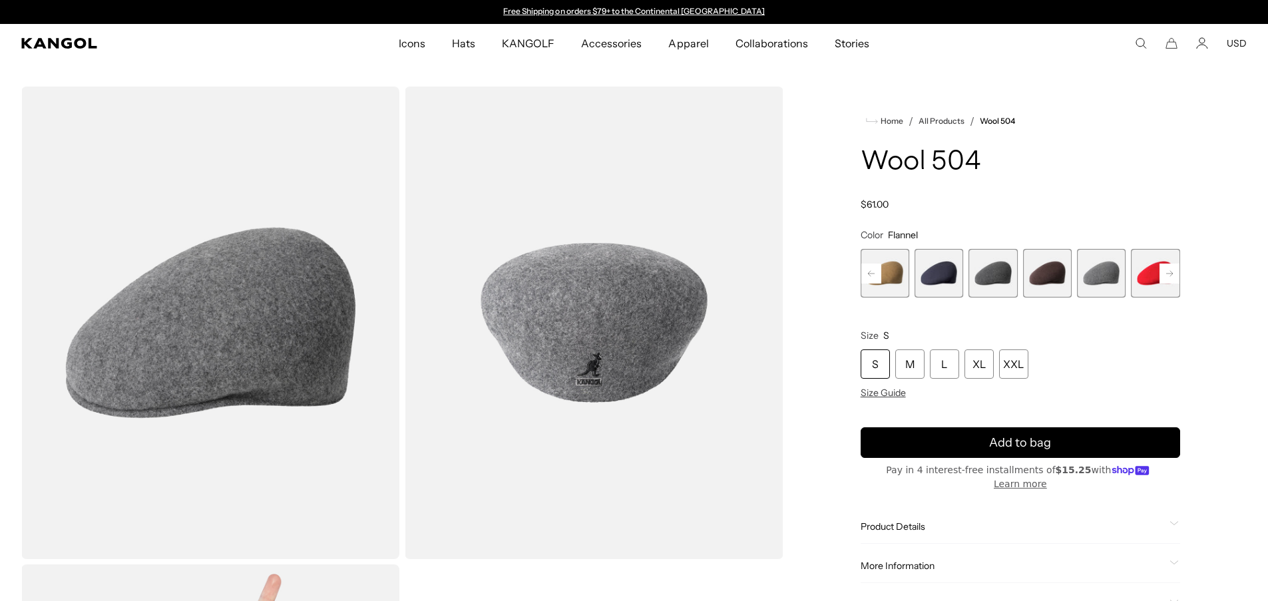
click at [1172, 273] on icon at bounding box center [1169, 272] width 7 height 5
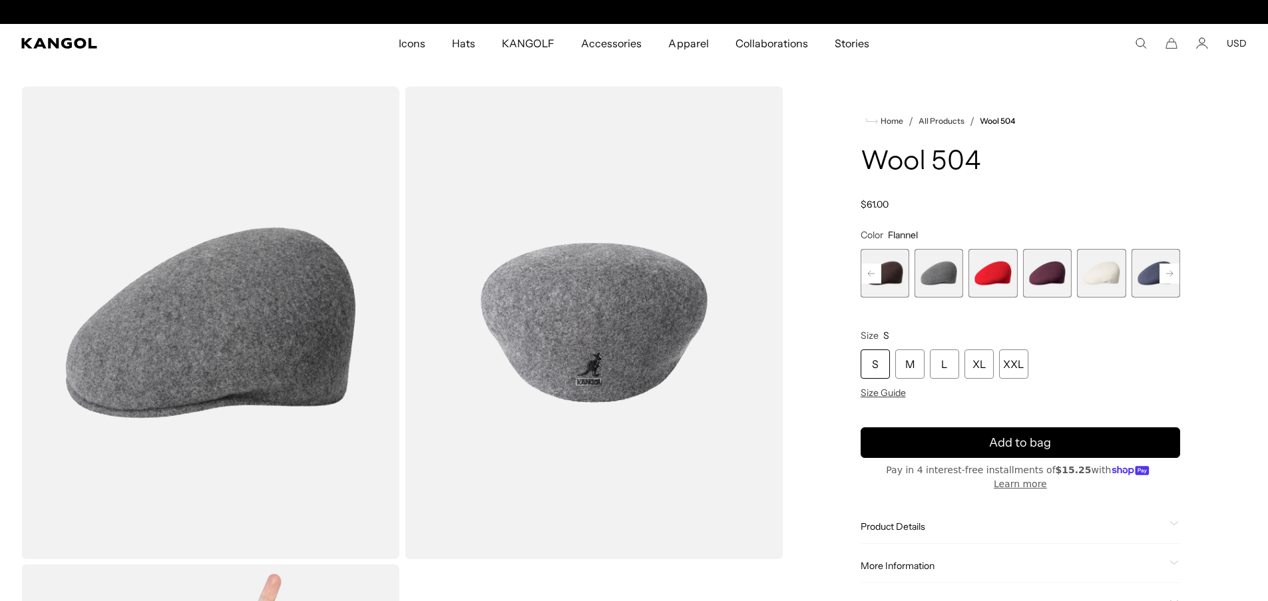
click at [1029, 267] on span "17 of 21" at bounding box center [1047, 273] width 49 height 49
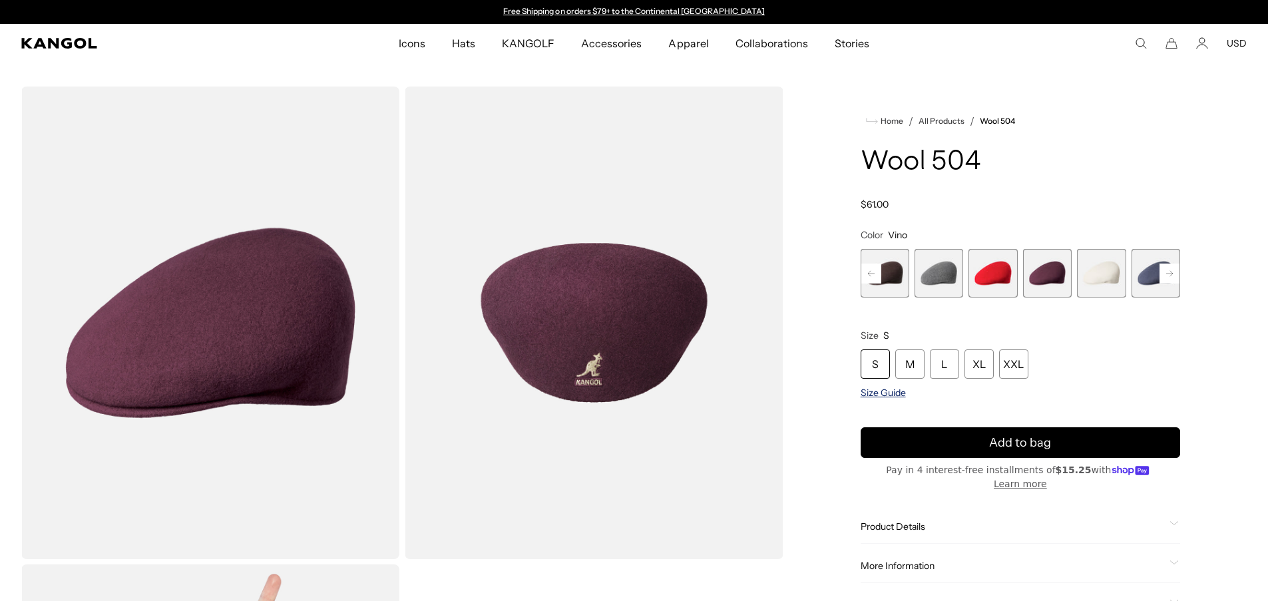
click at [891, 393] on span "Size Guide" at bounding box center [882, 393] width 45 height 12
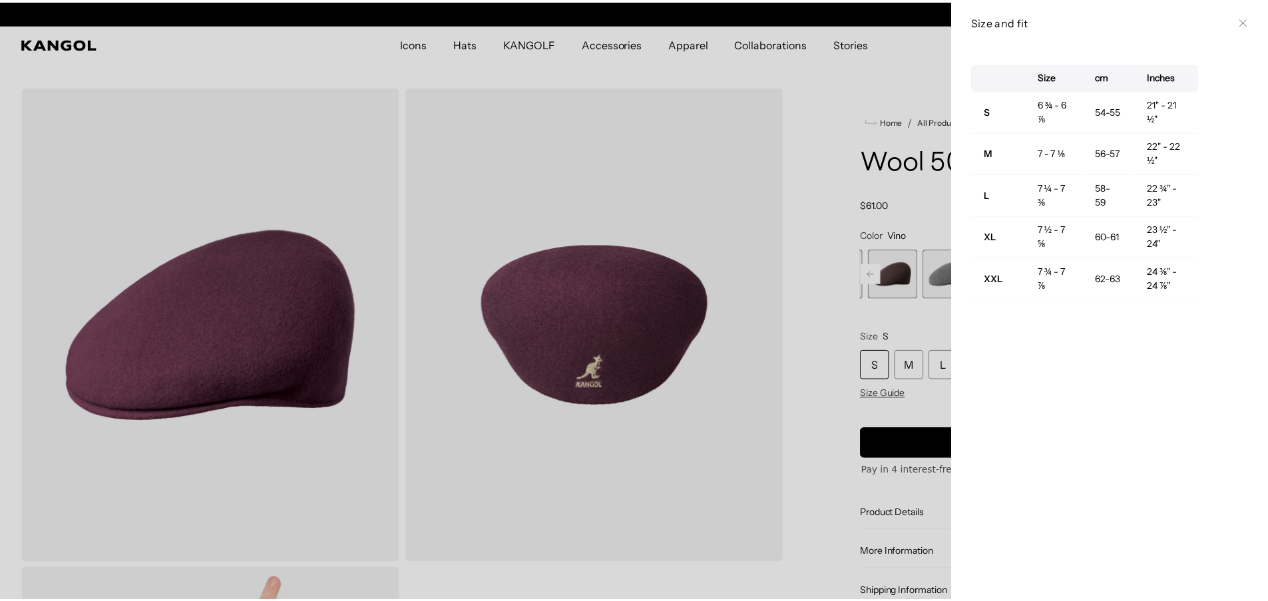
scroll to position [0, 274]
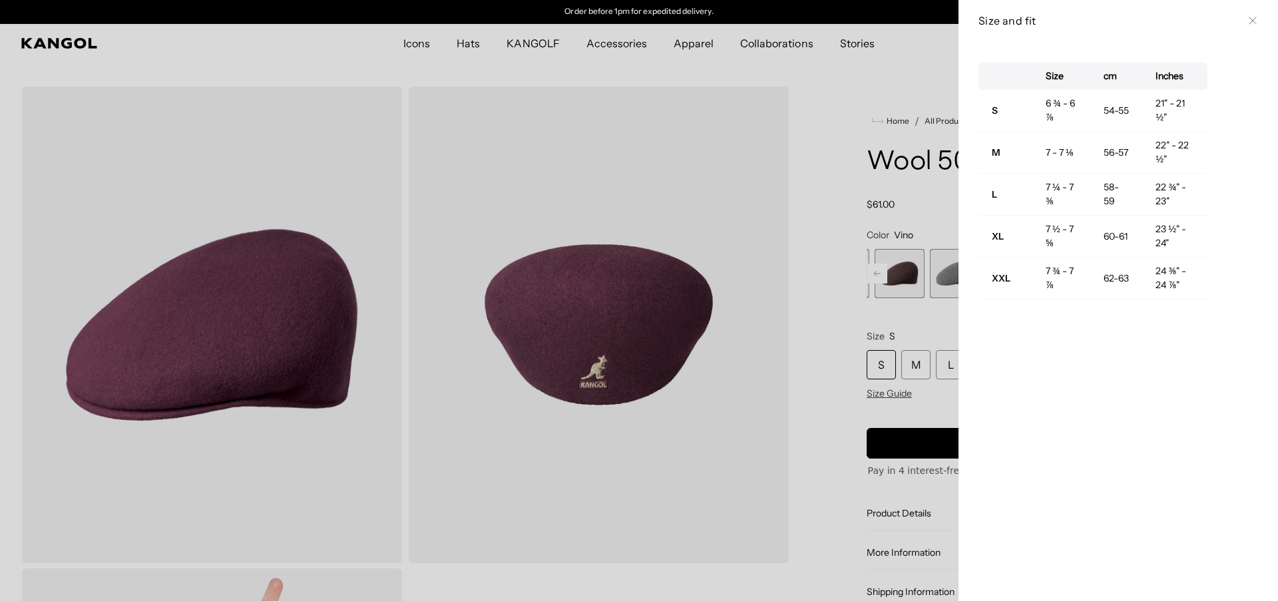
click at [1248, 20] on icon at bounding box center [1252, 21] width 8 height 8
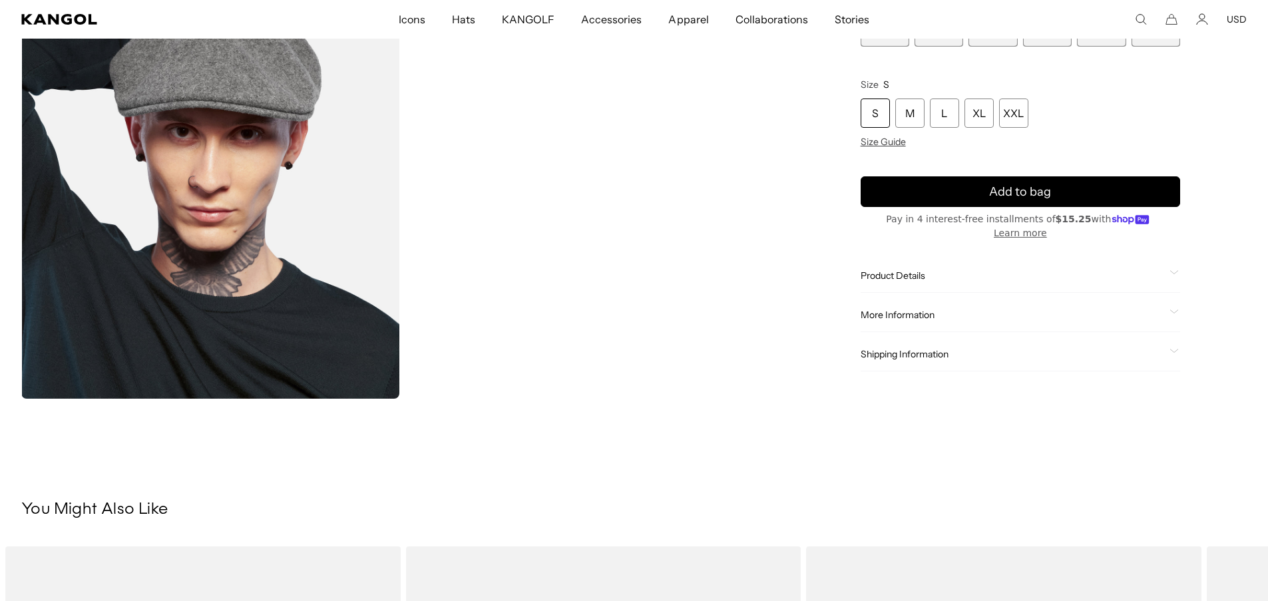
scroll to position [0, 0]
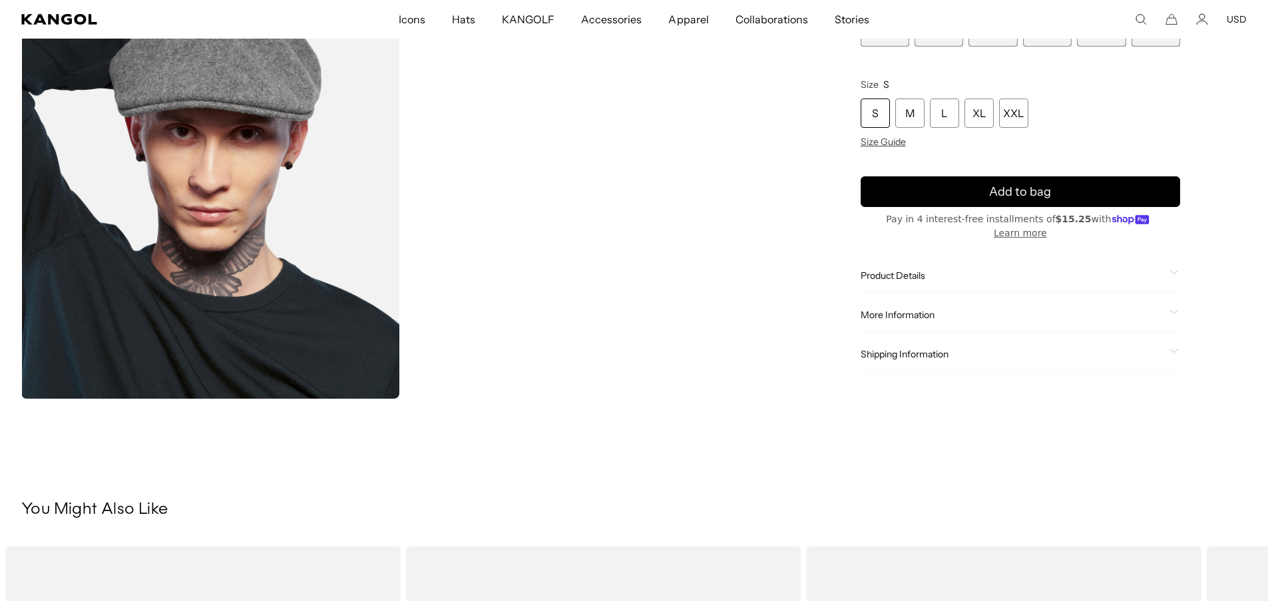
scroll to position [0, 274]
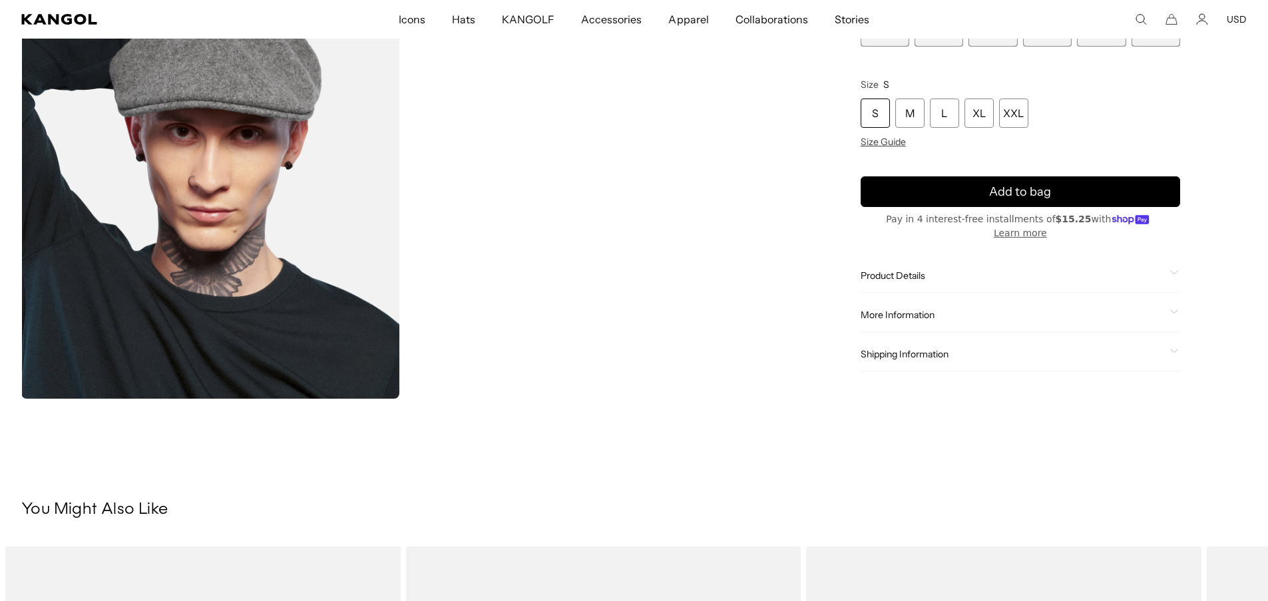
scroll to position [0, 274]
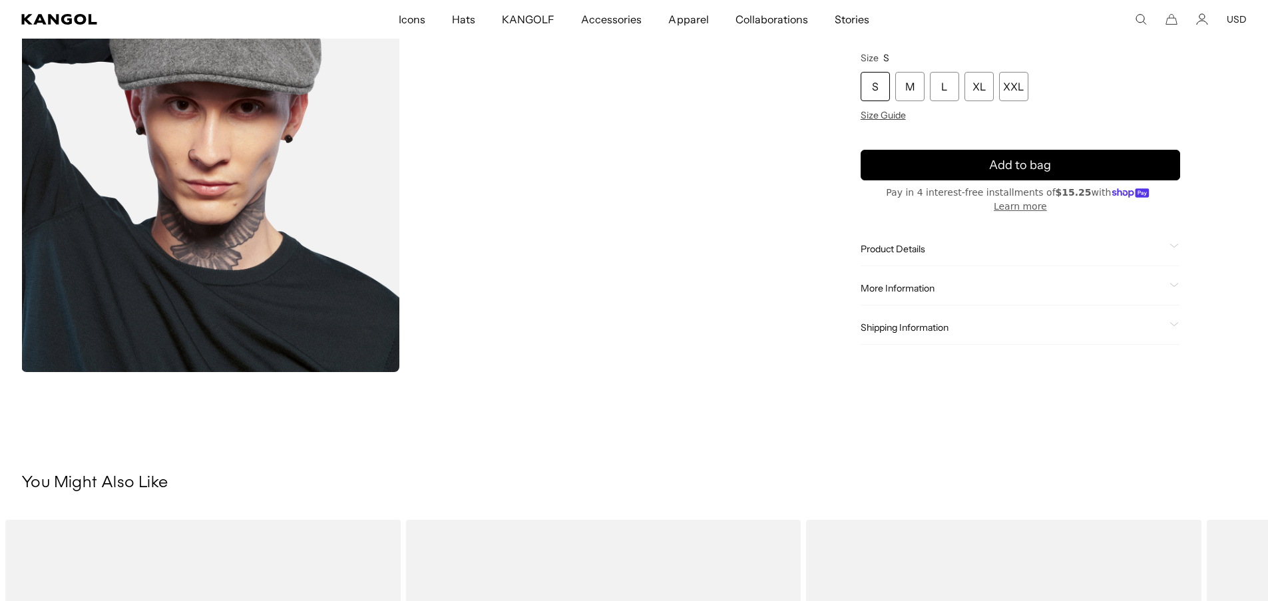
scroll to position [0, 274]
